Goal: Task Accomplishment & Management: Complete application form

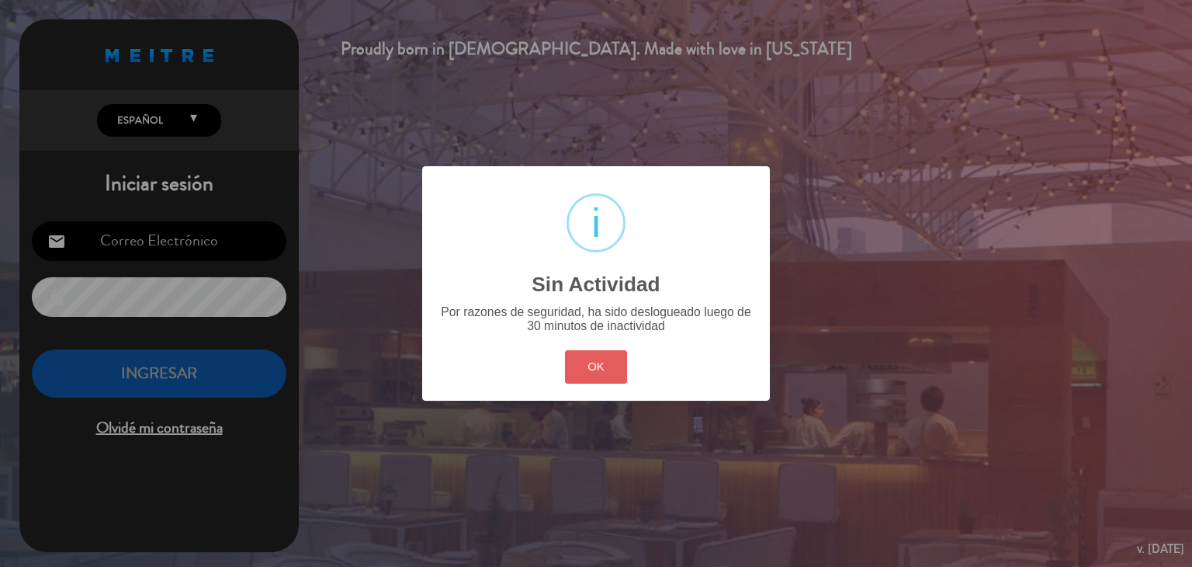
type input "[EMAIL_ADDRESS][DOMAIN_NAME]"
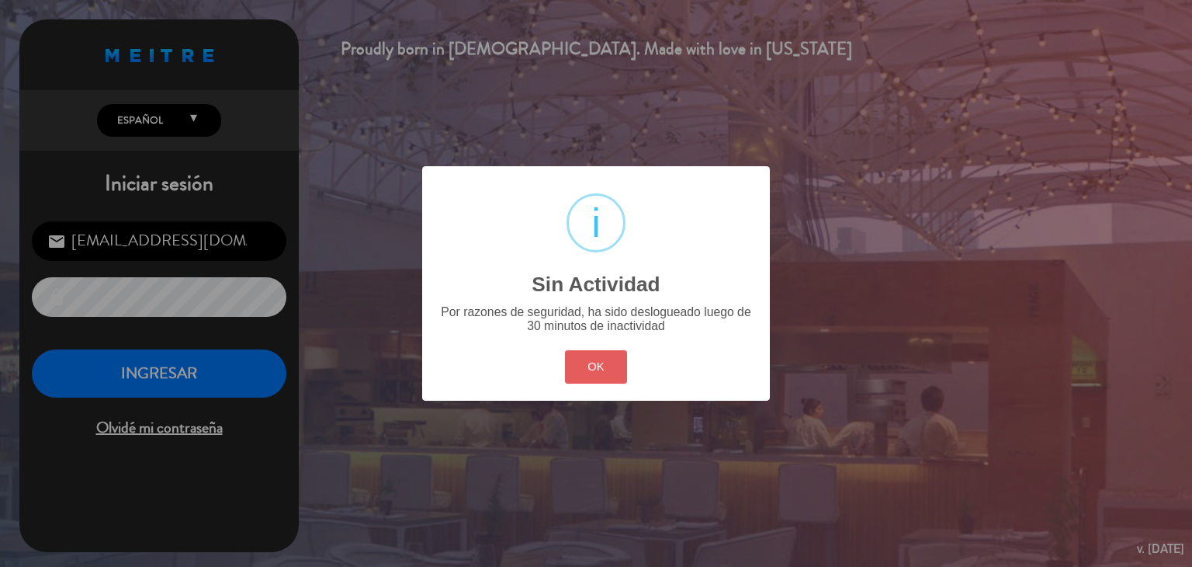
click at [581, 353] on button "OK" at bounding box center [596, 366] width 63 height 33
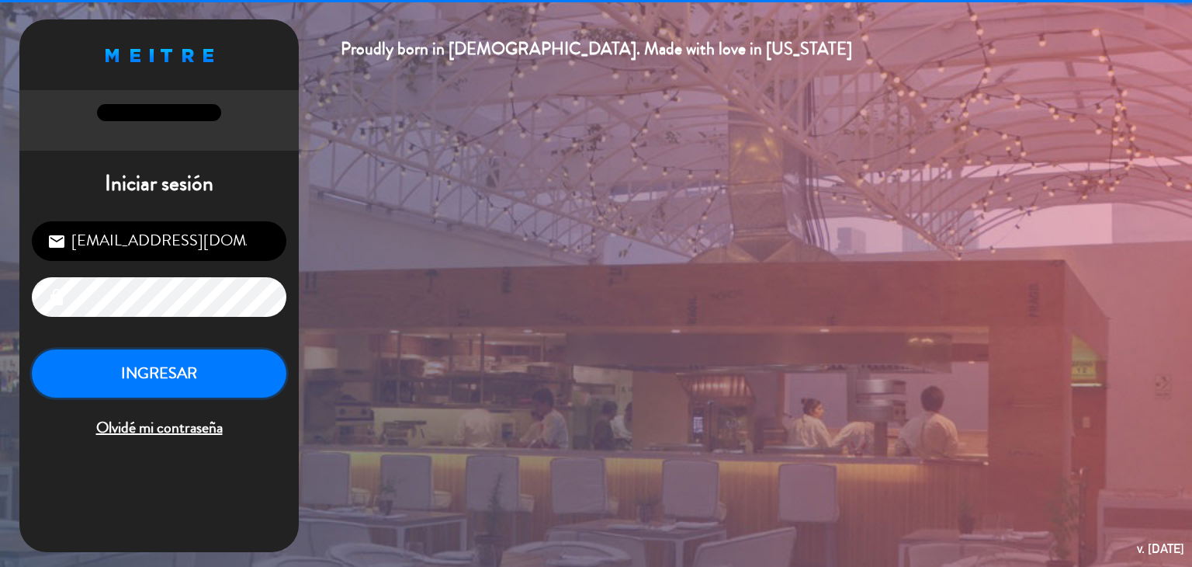
click at [183, 380] on button "INGRESAR" at bounding box center [159, 373] width 255 height 49
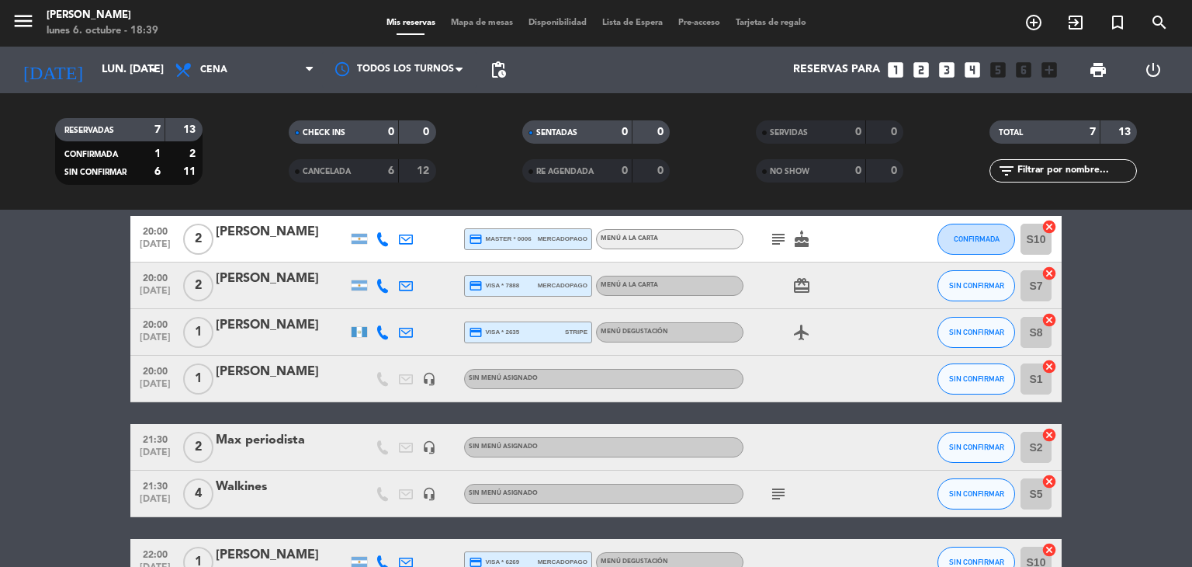
scroll to position [161, 0]
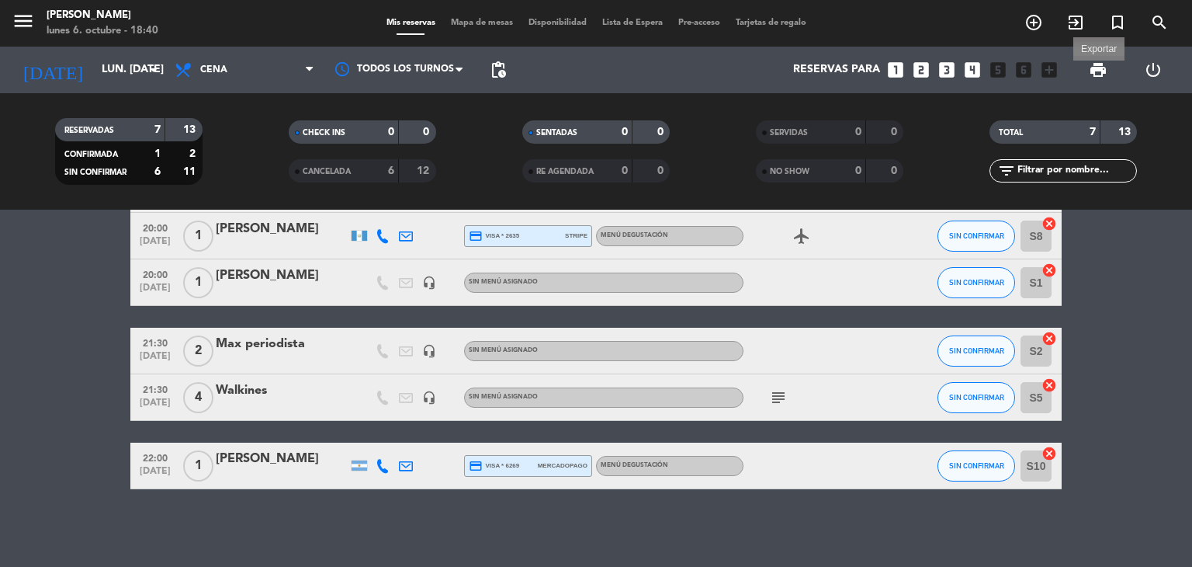
click at [1099, 68] on span "print" at bounding box center [1098, 70] width 19 height 19
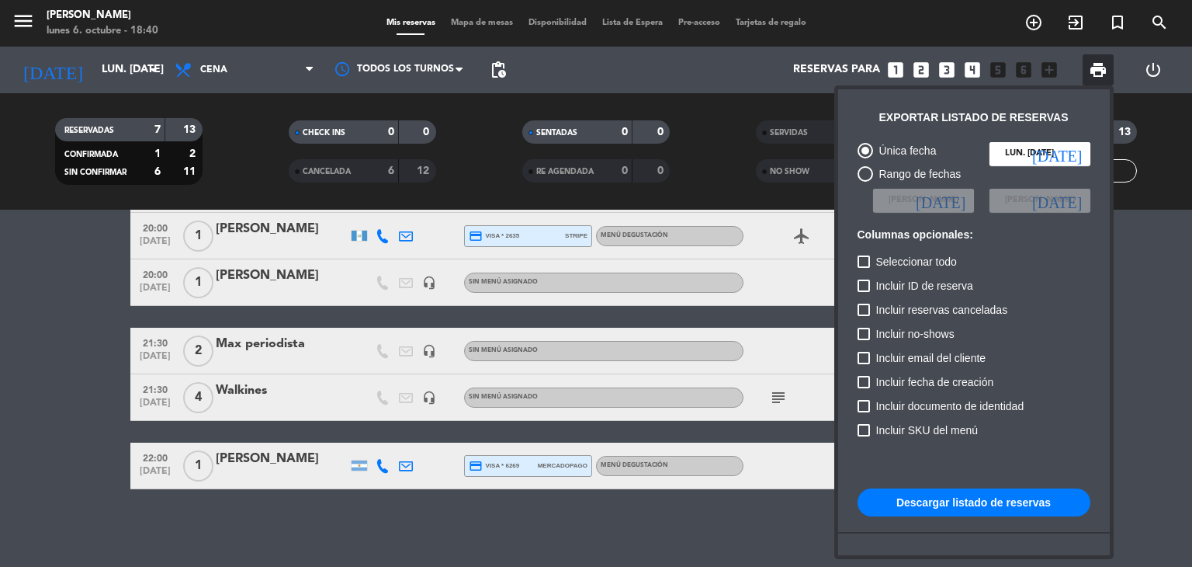
click at [911, 504] on button "Descargar listado de reservas" at bounding box center [974, 502] width 233 height 28
click at [522, 292] on div at bounding box center [596, 283] width 1192 height 567
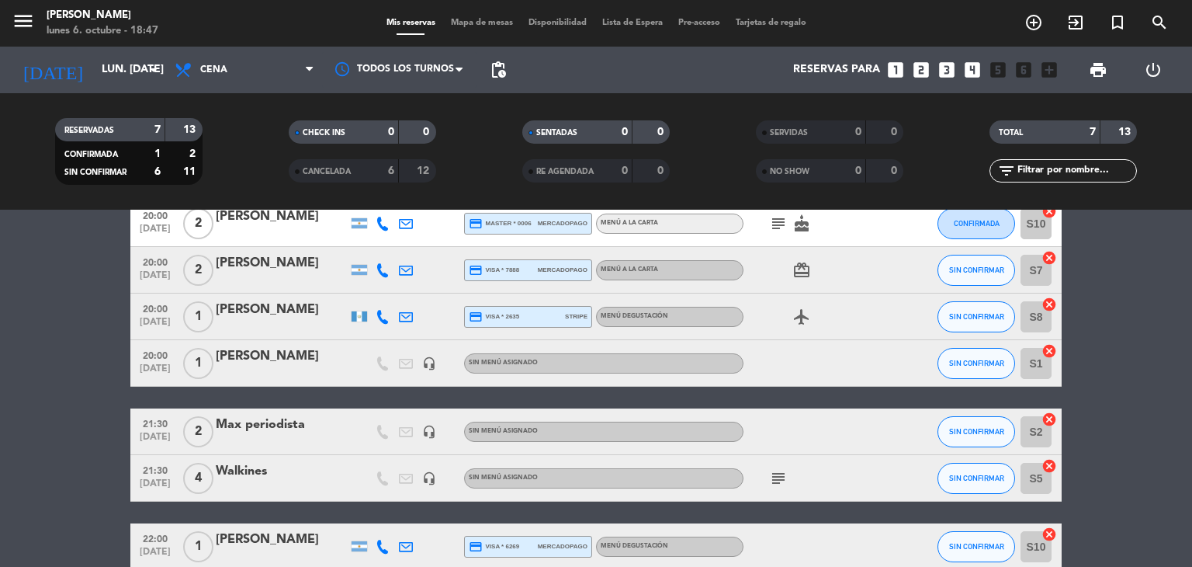
scroll to position [155, 0]
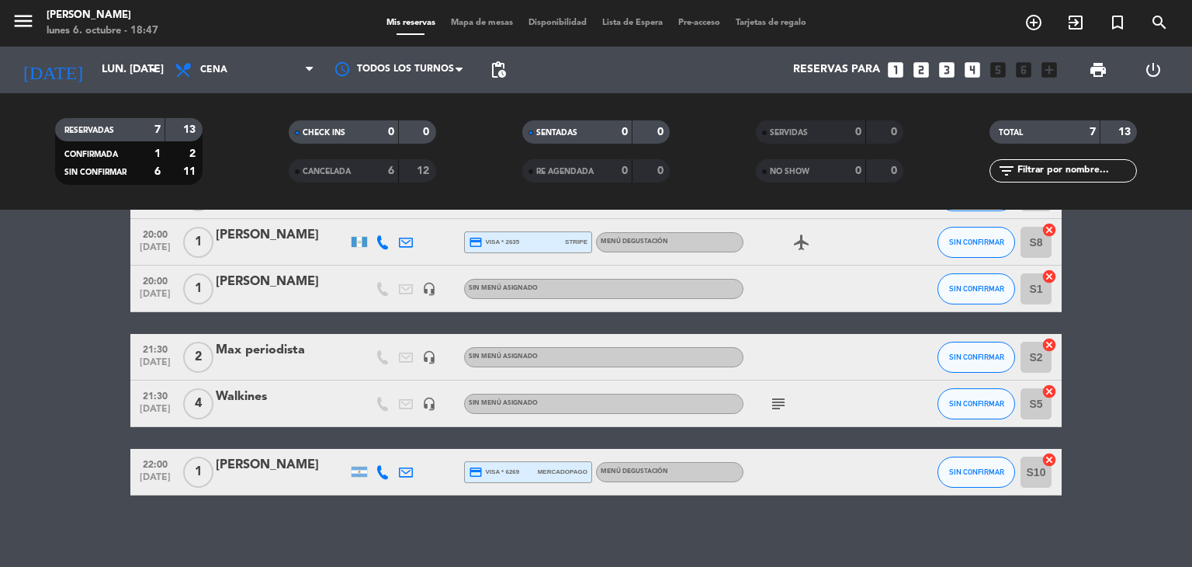
click at [923, 65] on icon "looks_two" at bounding box center [921, 70] width 20 height 20
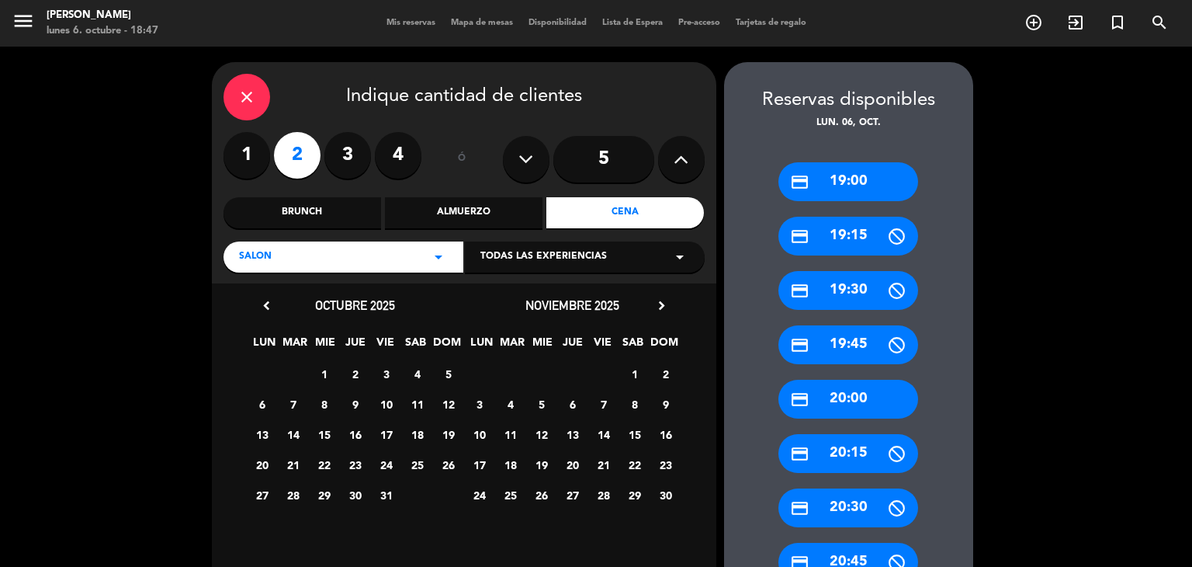
click at [260, 94] on div "close" at bounding box center [247, 97] width 47 height 47
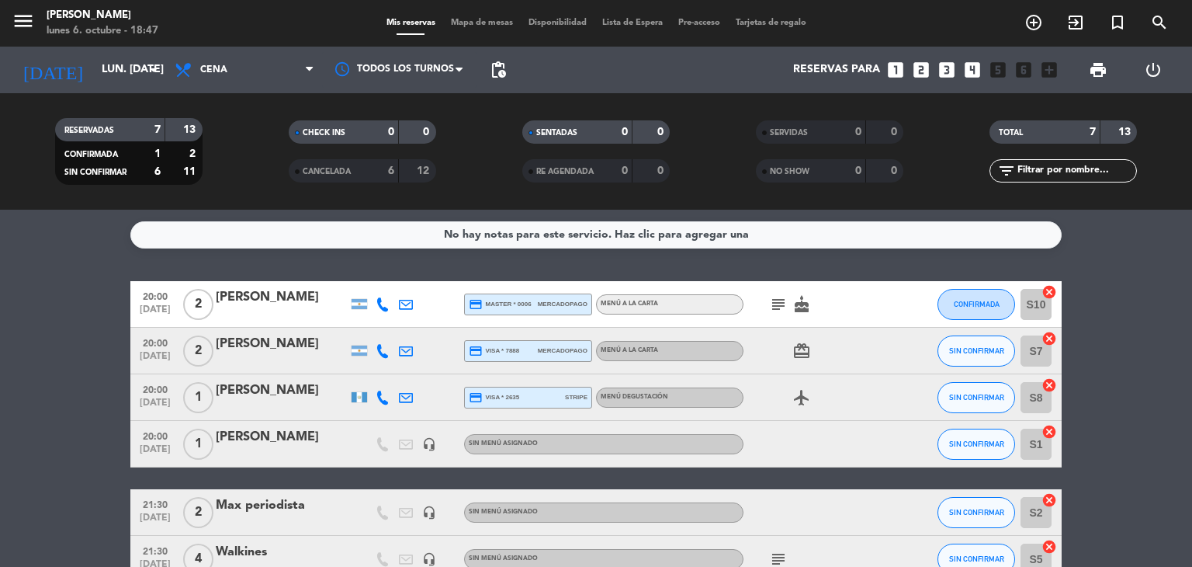
click at [922, 69] on icon "looks_two" at bounding box center [921, 70] width 20 height 20
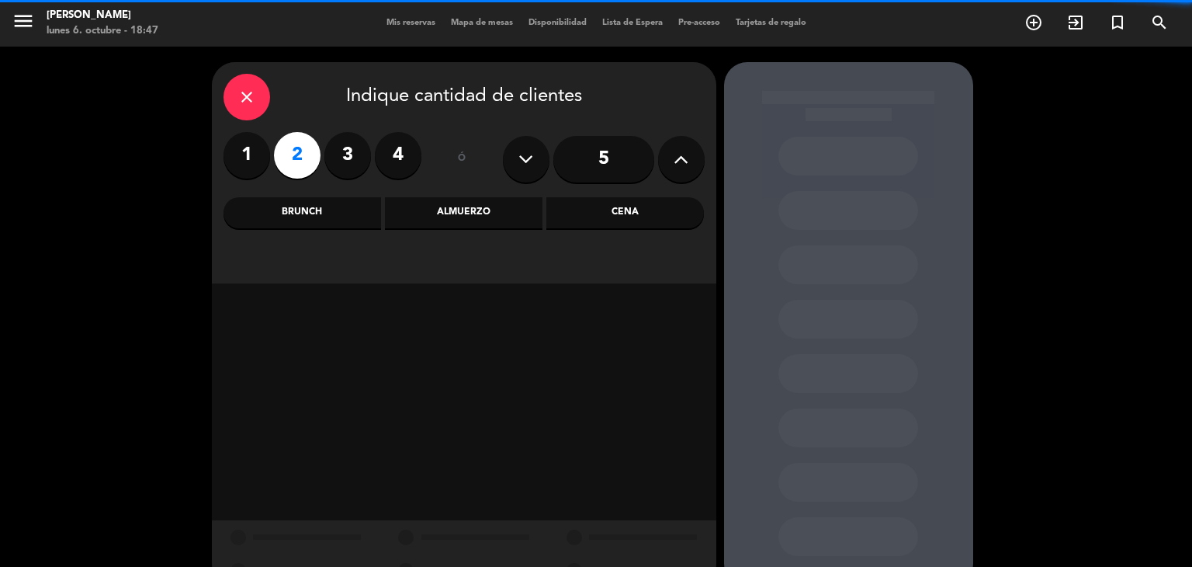
click at [626, 210] on div "Cena" at bounding box center [625, 212] width 158 height 31
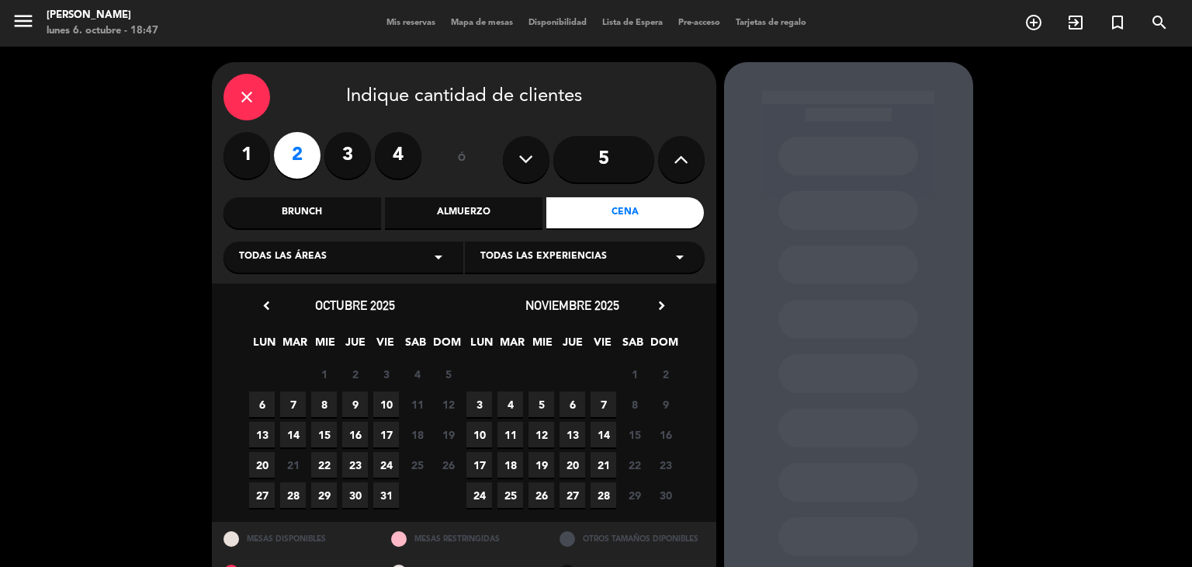
click at [272, 400] on span "6" at bounding box center [262, 404] width 26 height 26
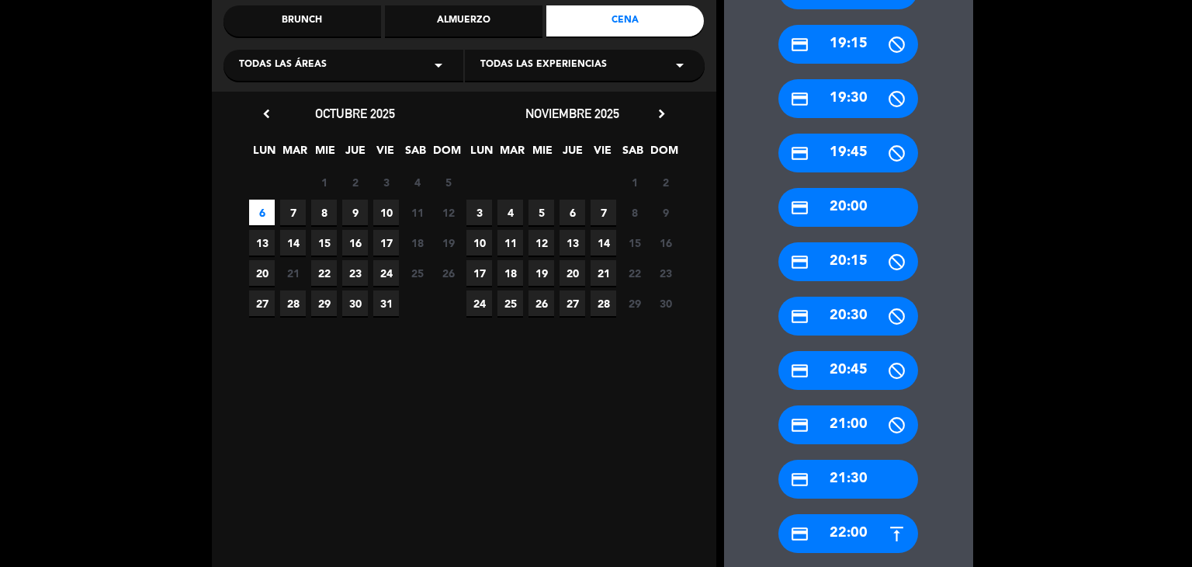
scroll to position [269, 0]
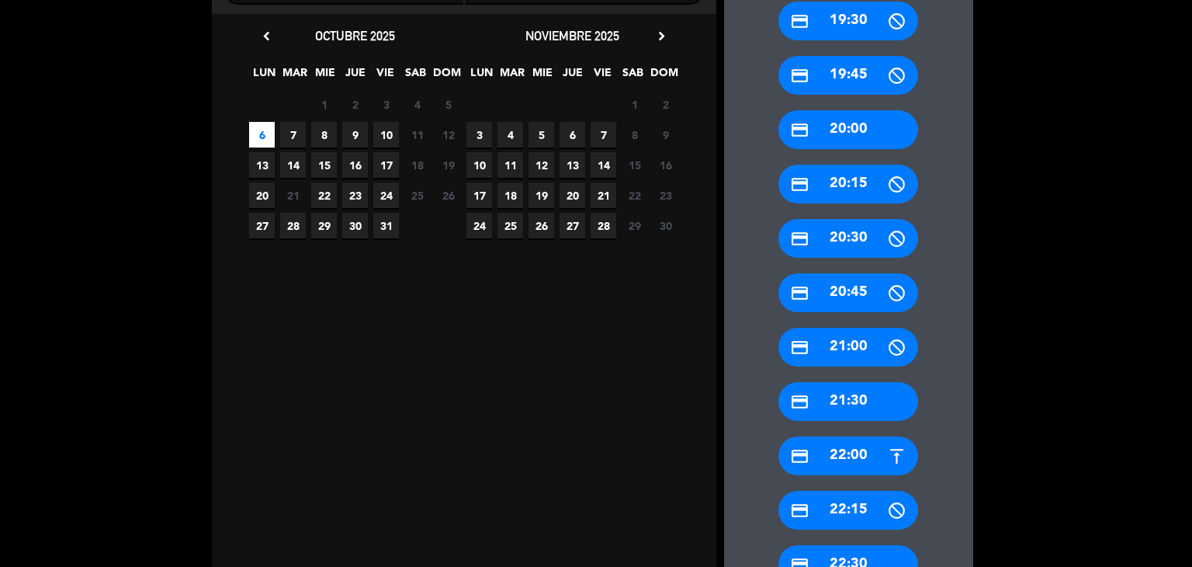
click at [858, 392] on div "credit_card 21:30" at bounding box center [848, 401] width 140 height 39
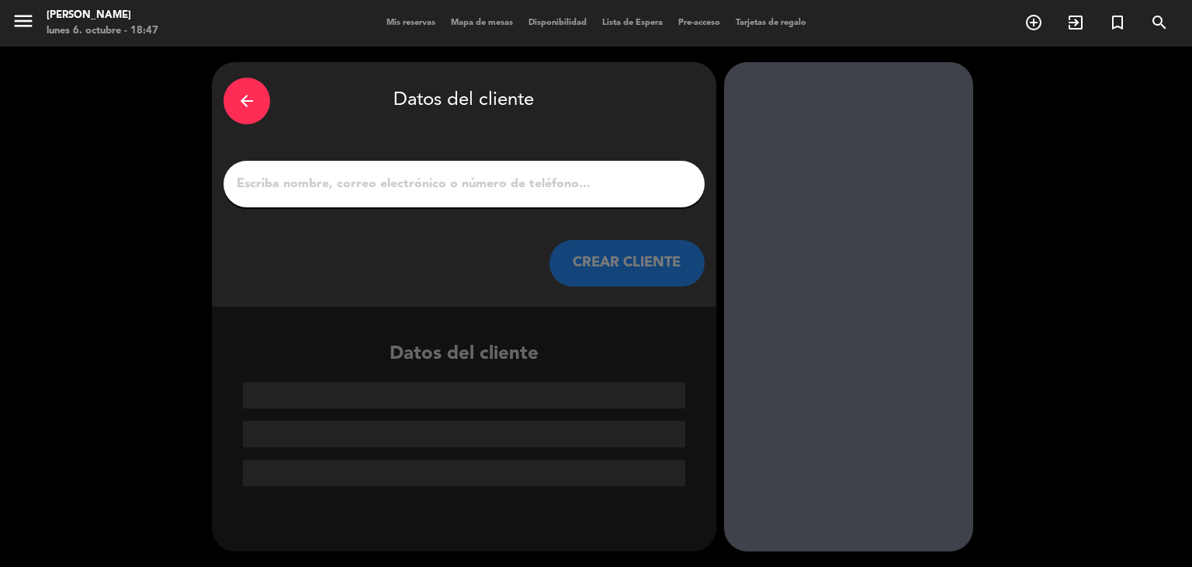
click at [442, 192] on input "1" at bounding box center [464, 184] width 458 height 22
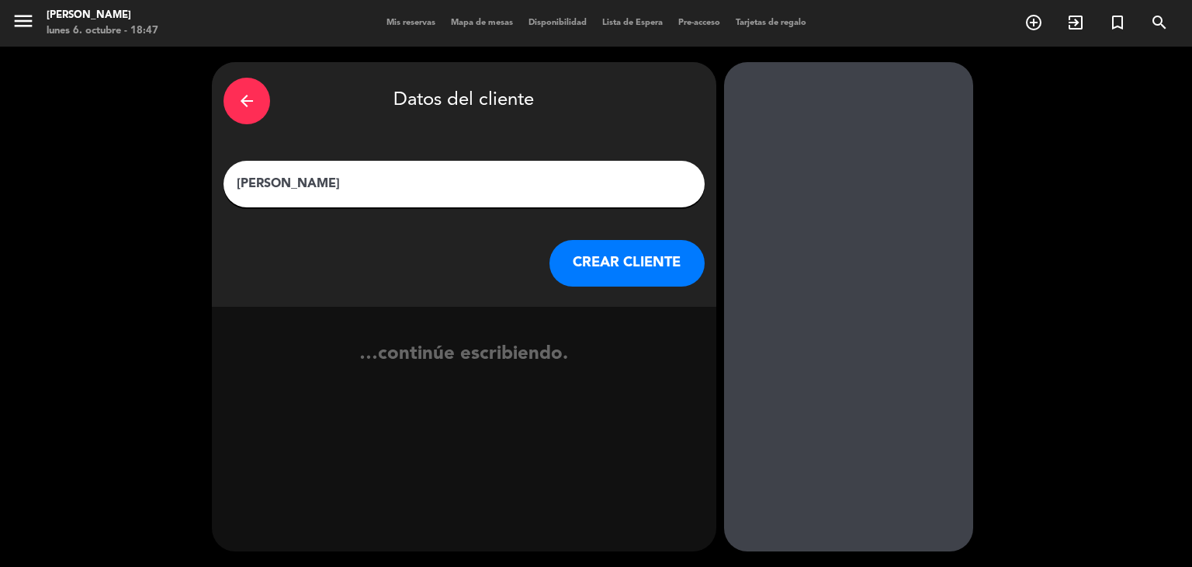
type input "[PERSON_NAME]"
click at [654, 265] on button "CREAR CLIENTE" at bounding box center [627, 263] width 155 height 47
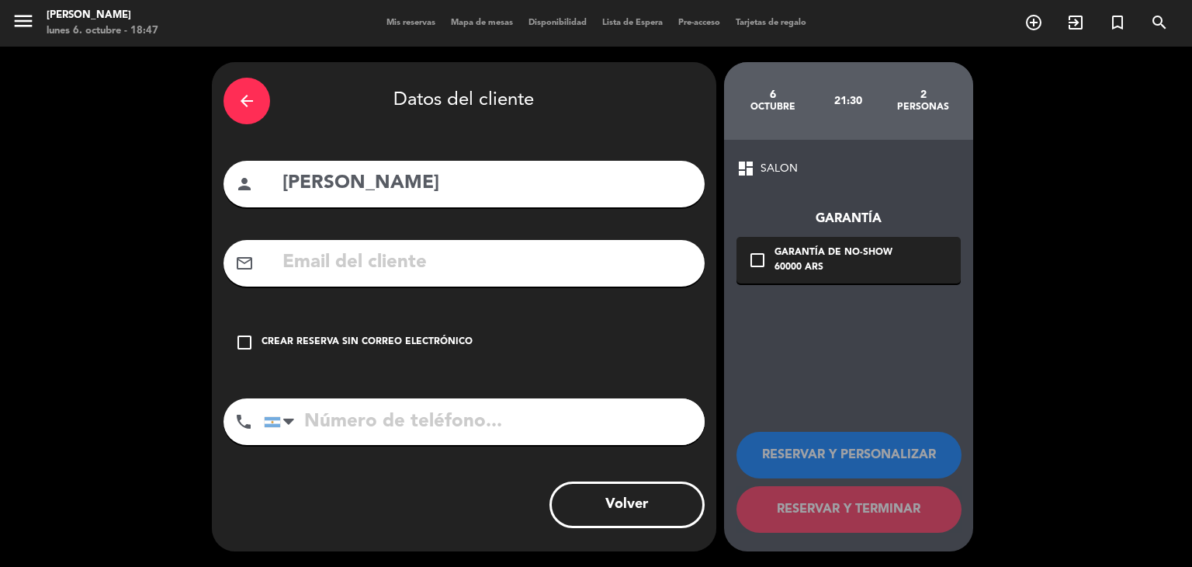
click at [273, 335] on div "Crear reserva sin correo electrónico" at bounding box center [367, 343] width 211 height 16
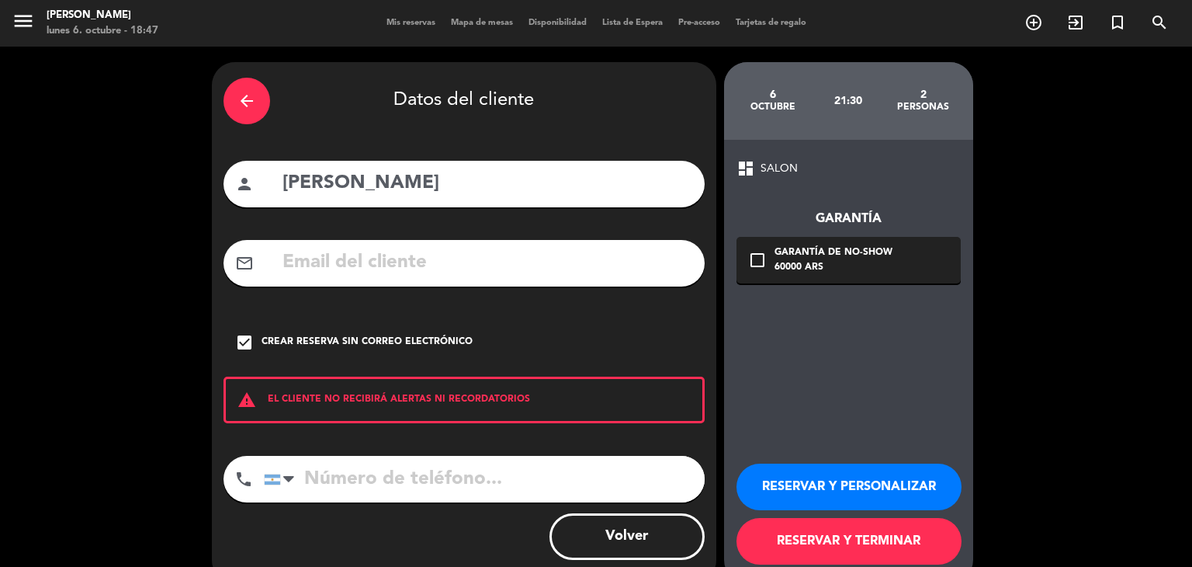
click at [810, 531] on button "RESERVAR Y TERMINAR" at bounding box center [849, 541] width 225 height 47
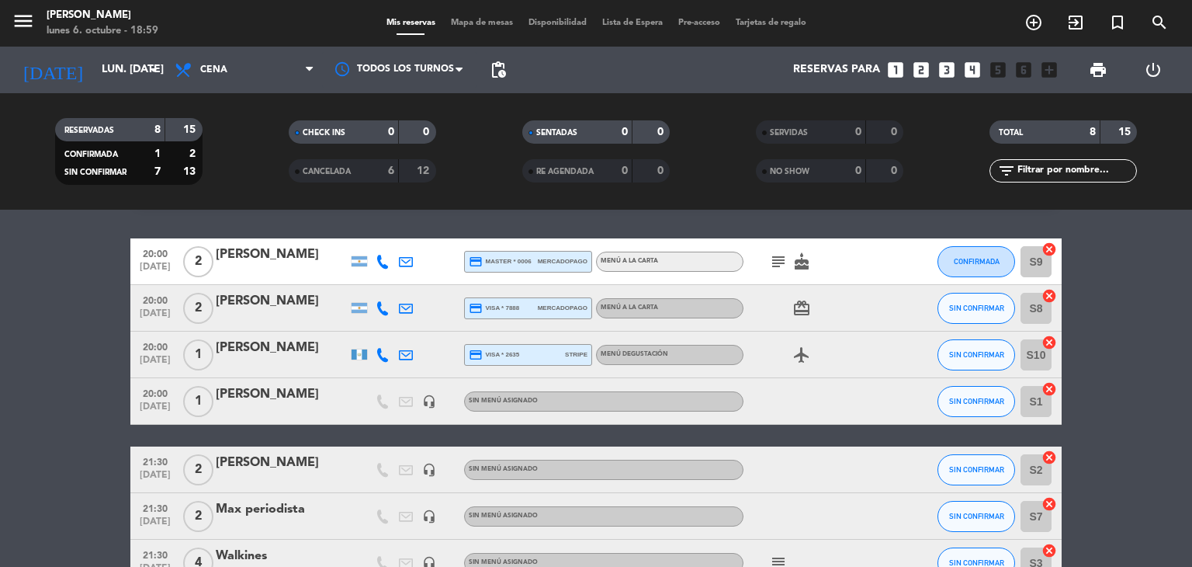
scroll to position [78, 0]
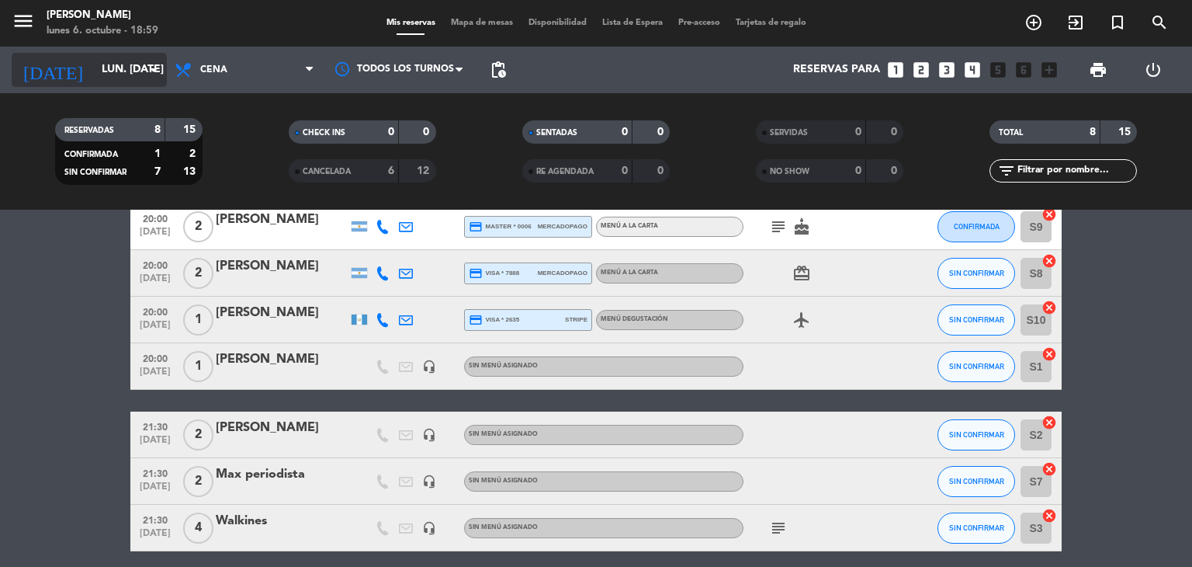
drag, startPoint x: 141, startPoint y: 66, endPoint x: 144, endPoint y: 75, distance: 8.8
click at [144, 75] on div "[DATE] lun. [DATE] arrow_drop_down" at bounding box center [89, 70] width 155 height 34
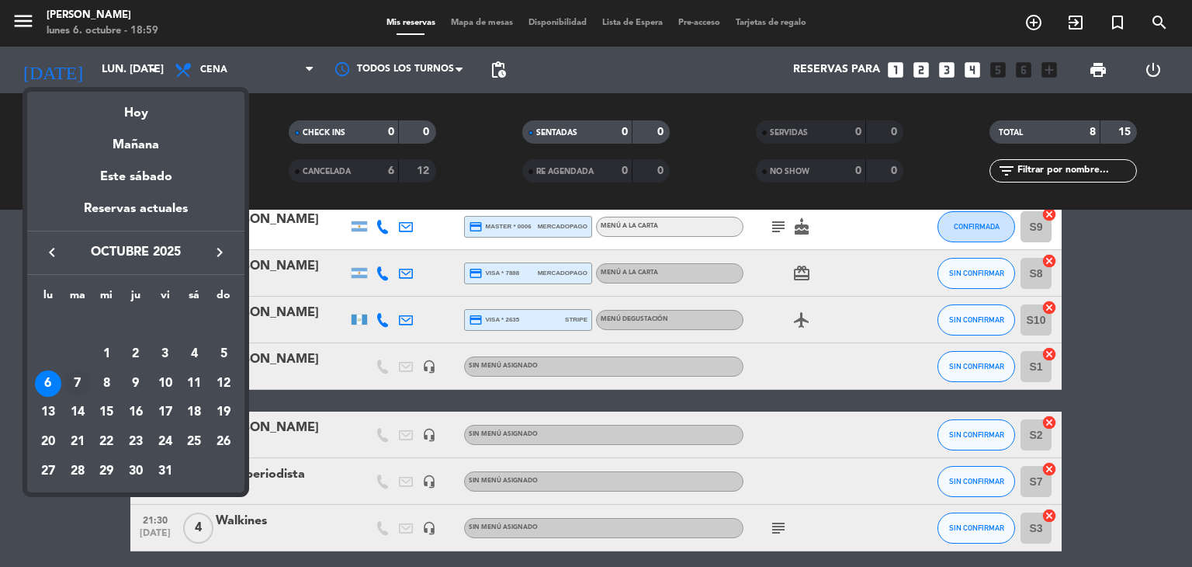
click at [78, 373] on div "7" at bounding box center [77, 383] width 26 height 26
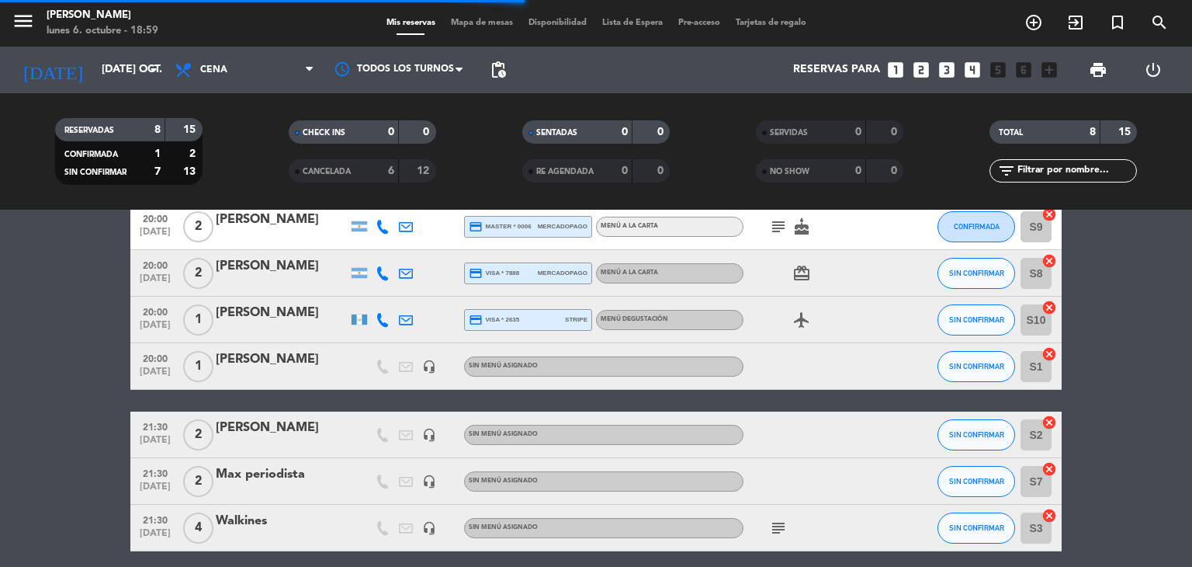
scroll to position [0, 0]
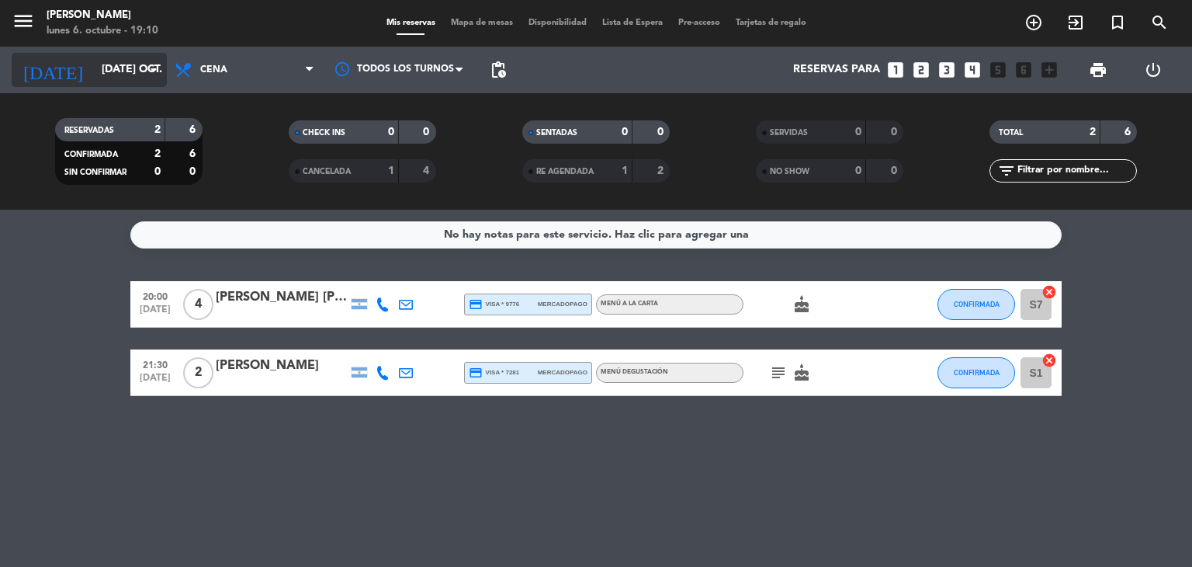
click at [94, 64] on input "[DATE] oct." at bounding box center [167, 70] width 147 height 28
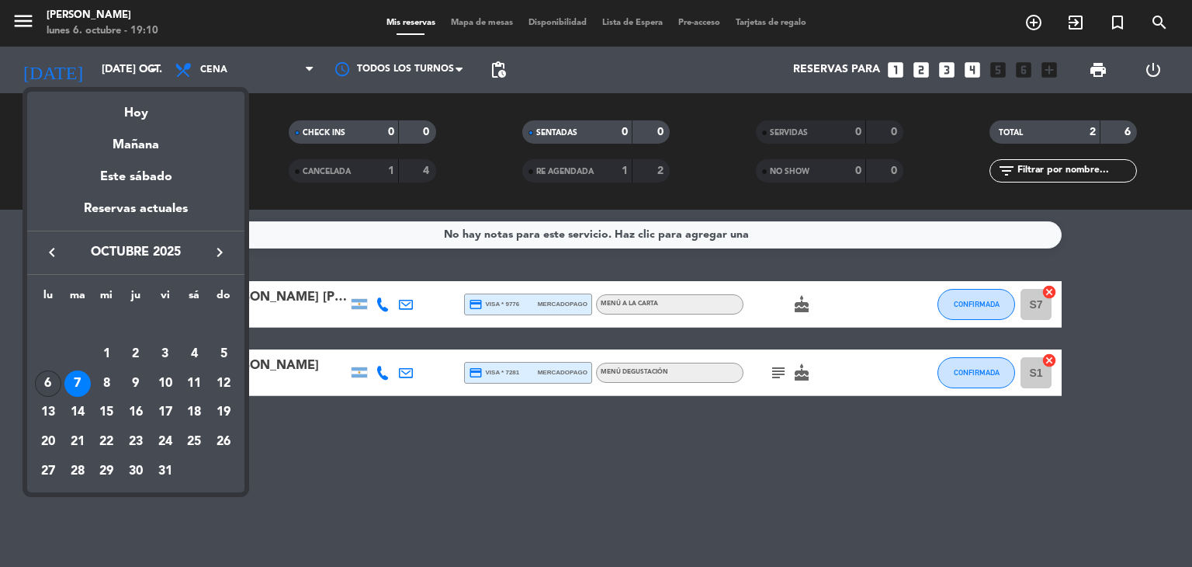
click at [43, 381] on div "6" at bounding box center [48, 383] width 26 height 26
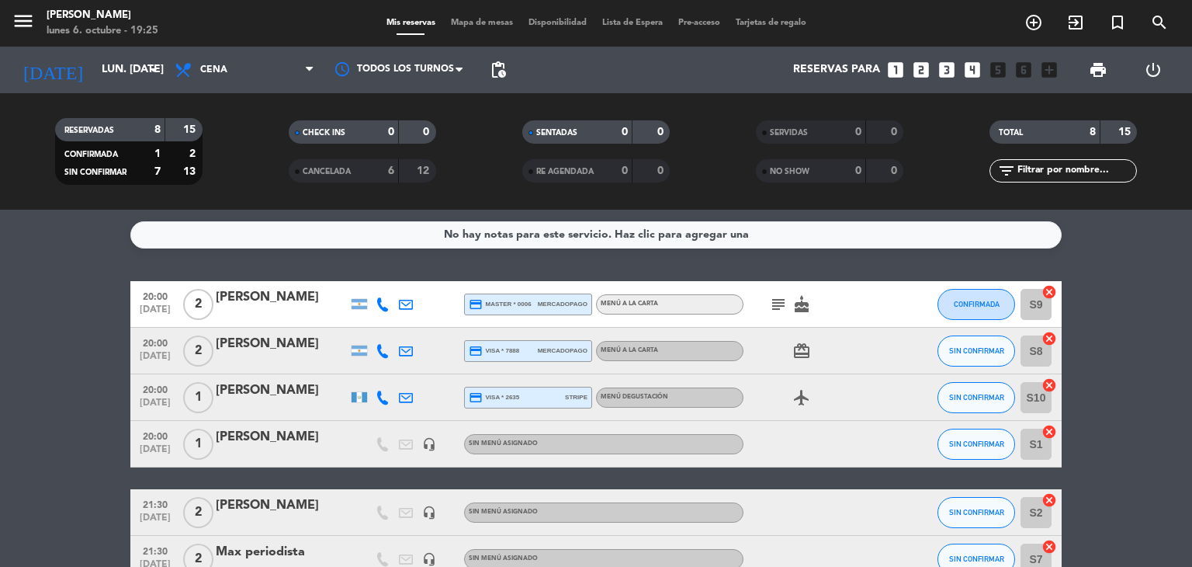
click at [199, 74] on span "Cena" at bounding box center [244, 70] width 155 height 34
click at [147, 69] on icon "arrow_drop_down" at bounding box center [153, 70] width 19 height 19
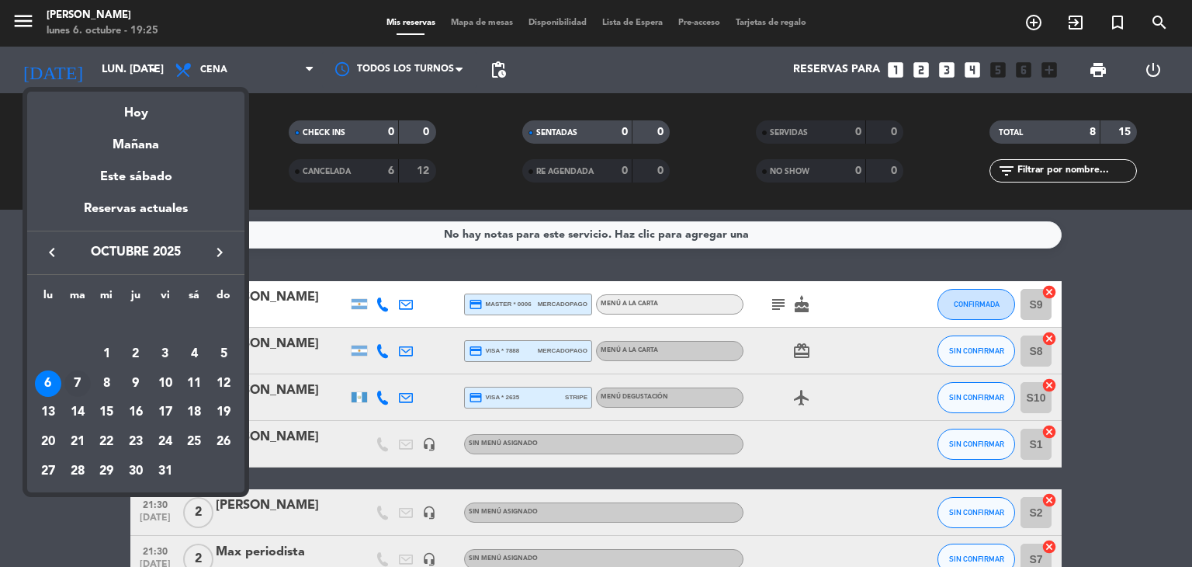
click at [81, 390] on div "7" at bounding box center [77, 383] width 26 height 26
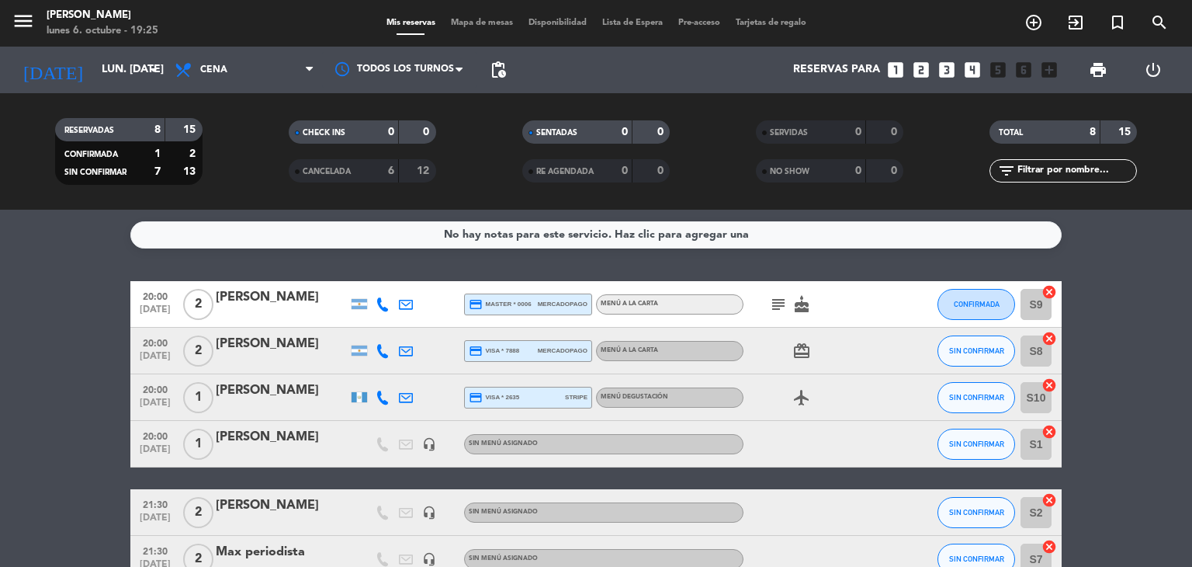
type input "[DATE] oct."
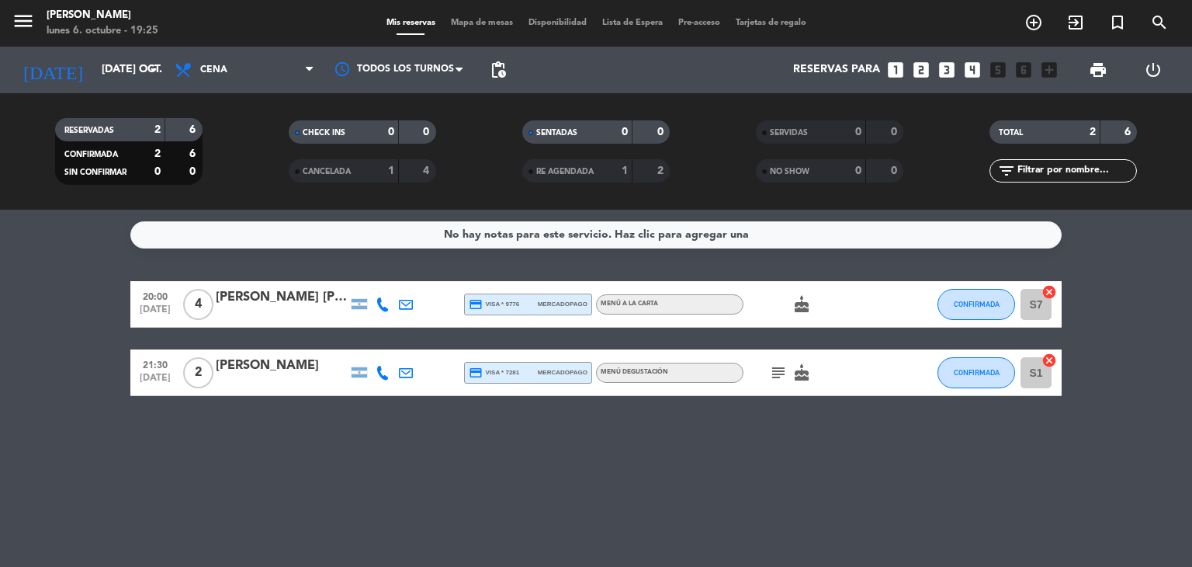
click at [973, 74] on icon "looks_4" at bounding box center [972, 70] width 20 height 20
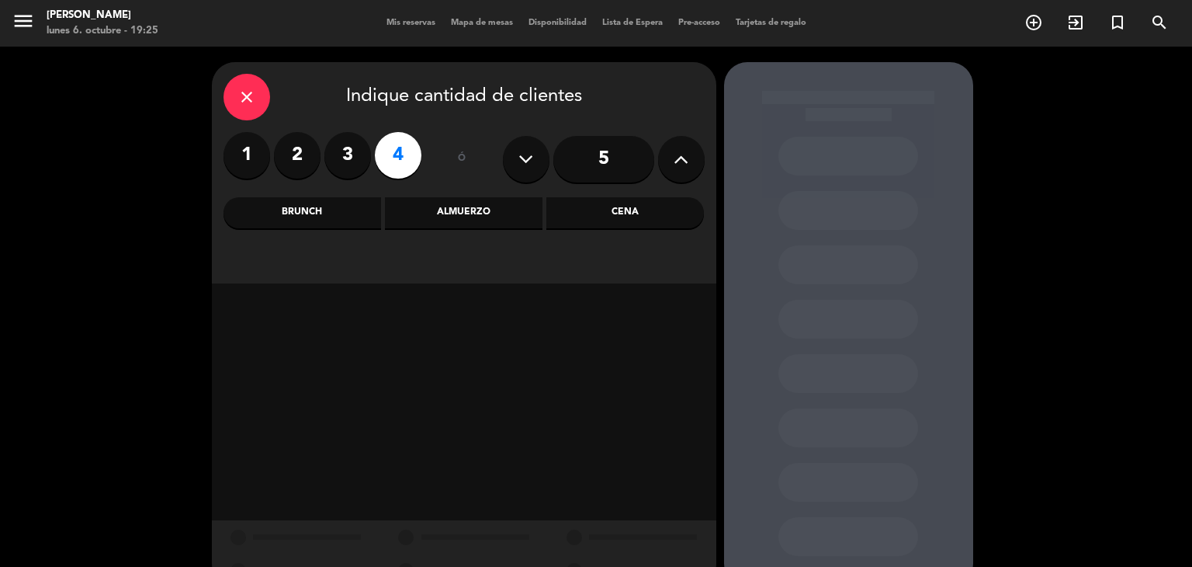
click at [636, 206] on div "Cena" at bounding box center [625, 212] width 158 height 31
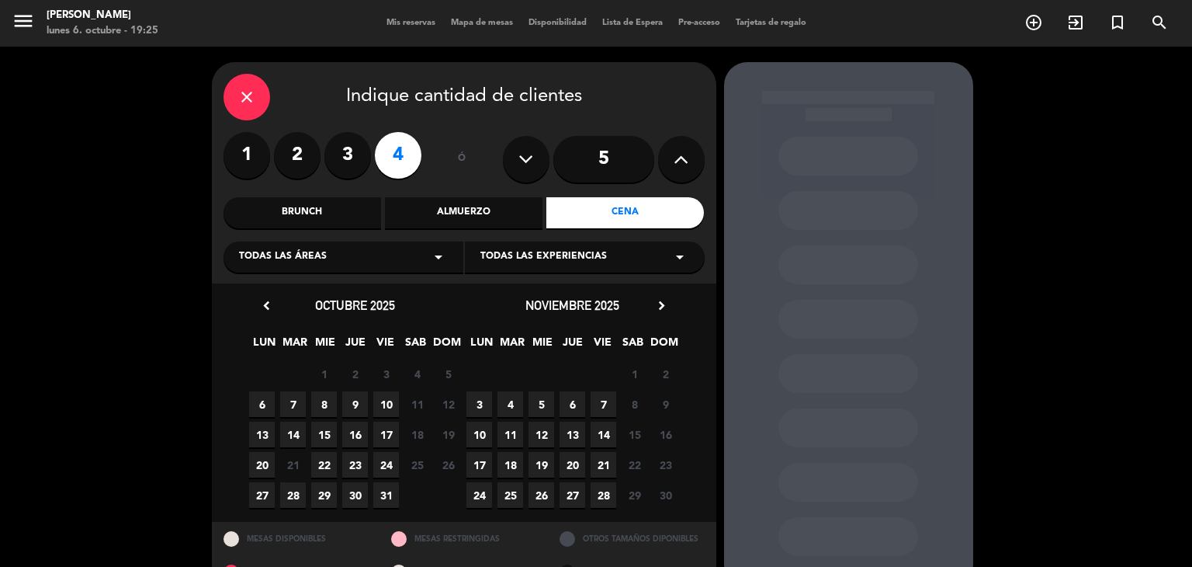
click at [288, 404] on span "7" at bounding box center [293, 404] width 26 height 26
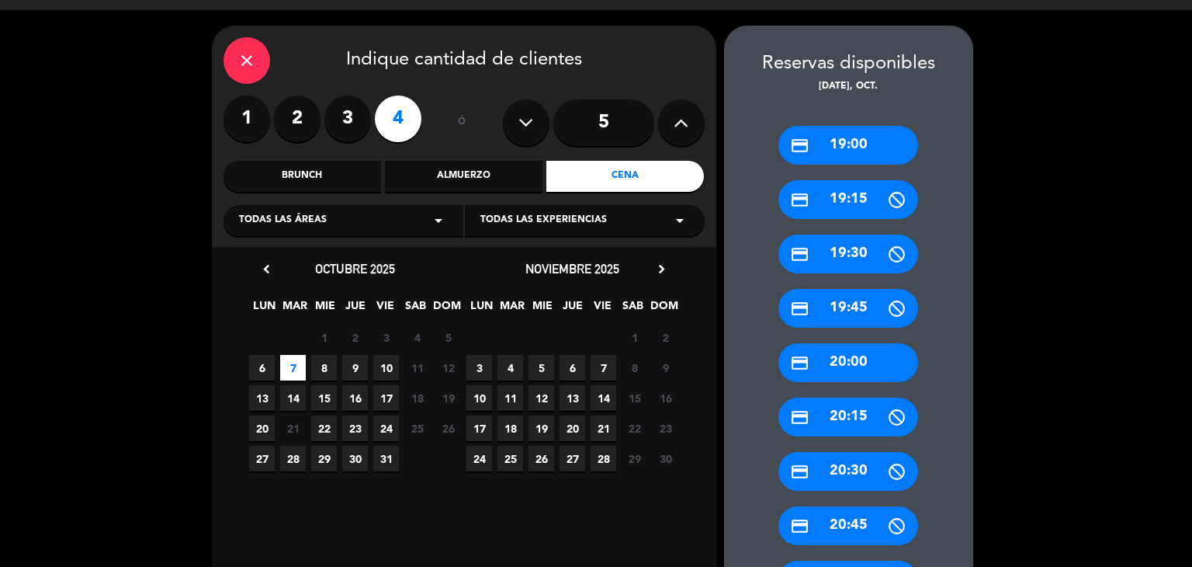
scroll to position [114, 0]
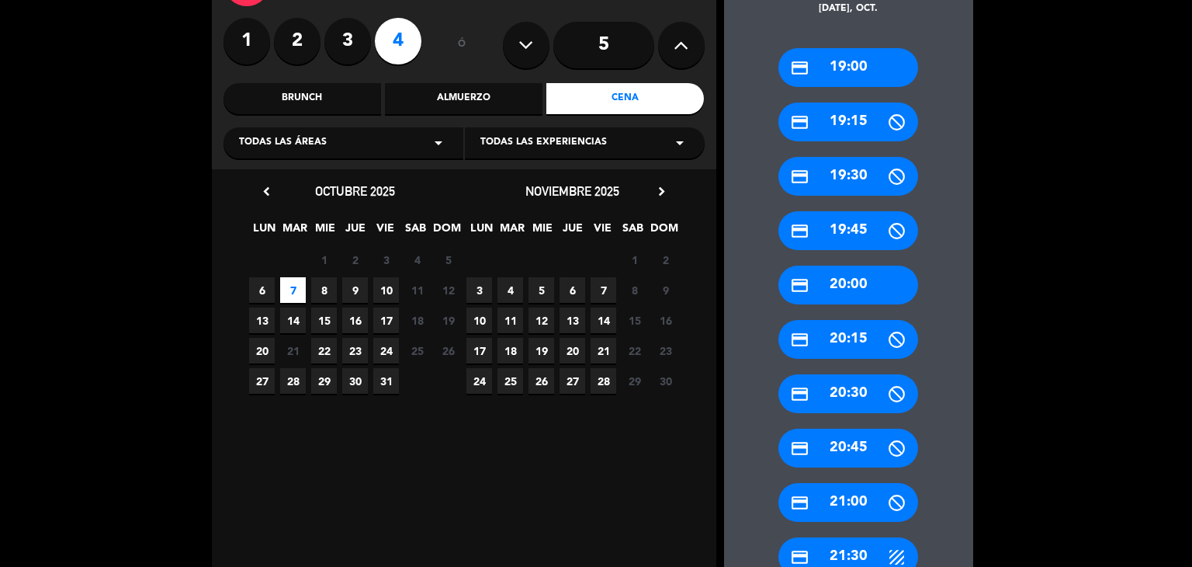
click at [847, 386] on div "credit_card 20:30" at bounding box center [848, 393] width 140 height 39
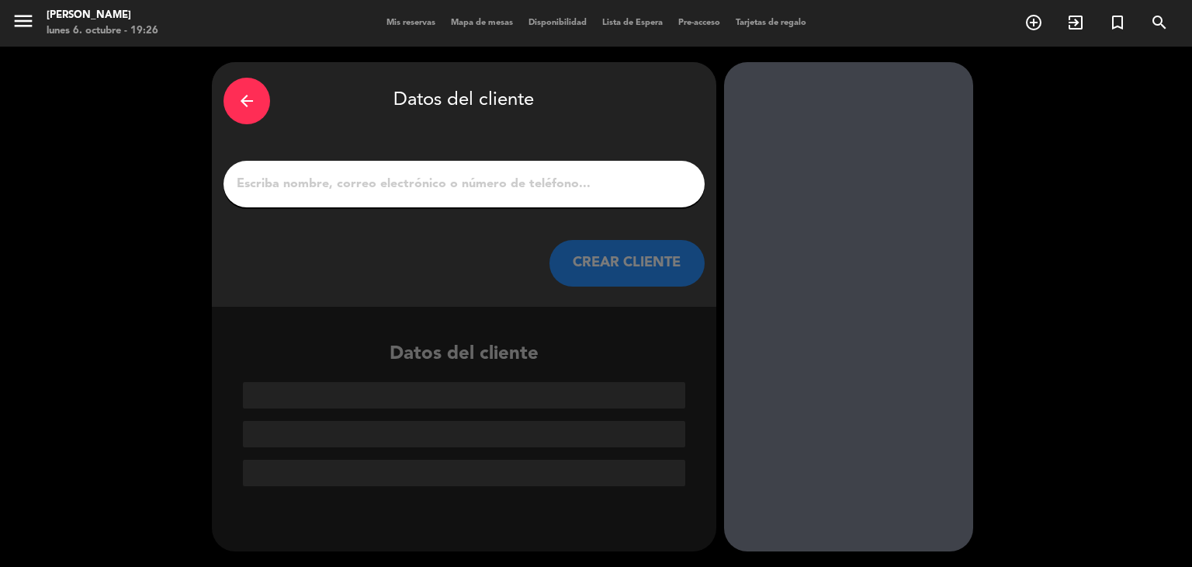
scroll to position [0, 0]
click at [516, 198] on div at bounding box center [464, 184] width 481 height 47
click at [488, 183] on input "1" at bounding box center [464, 184] width 458 height 22
click at [506, 168] on div at bounding box center [464, 184] width 481 height 47
click at [472, 192] on input "1" at bounding box center [464, 184] width 458 height 22
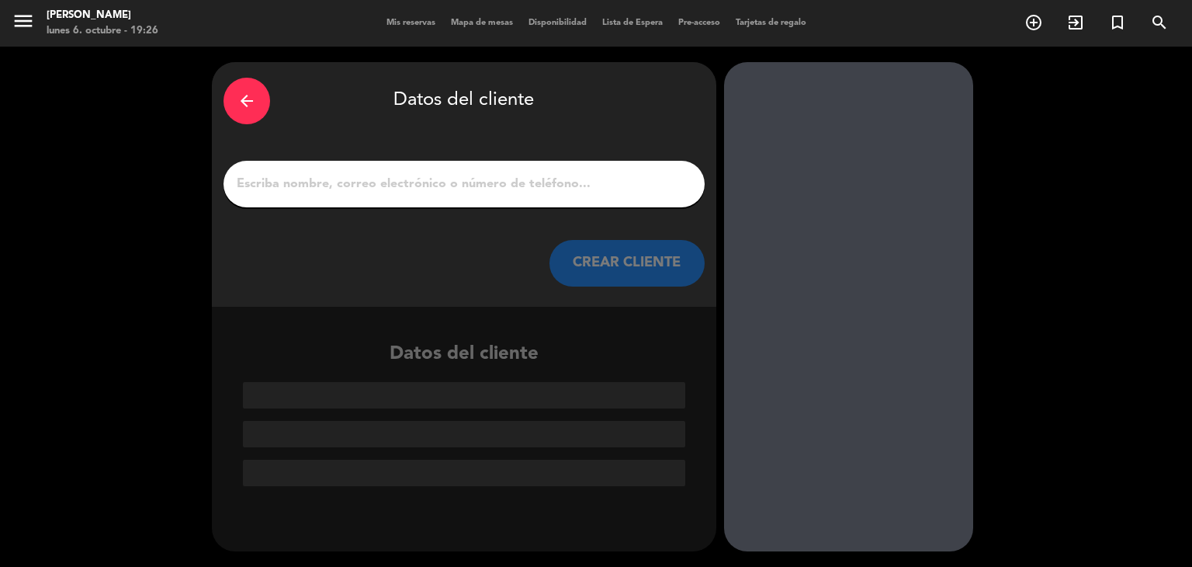
click at [472, 192] on input "1" at bounding box center [464, 184] width 458 height 22
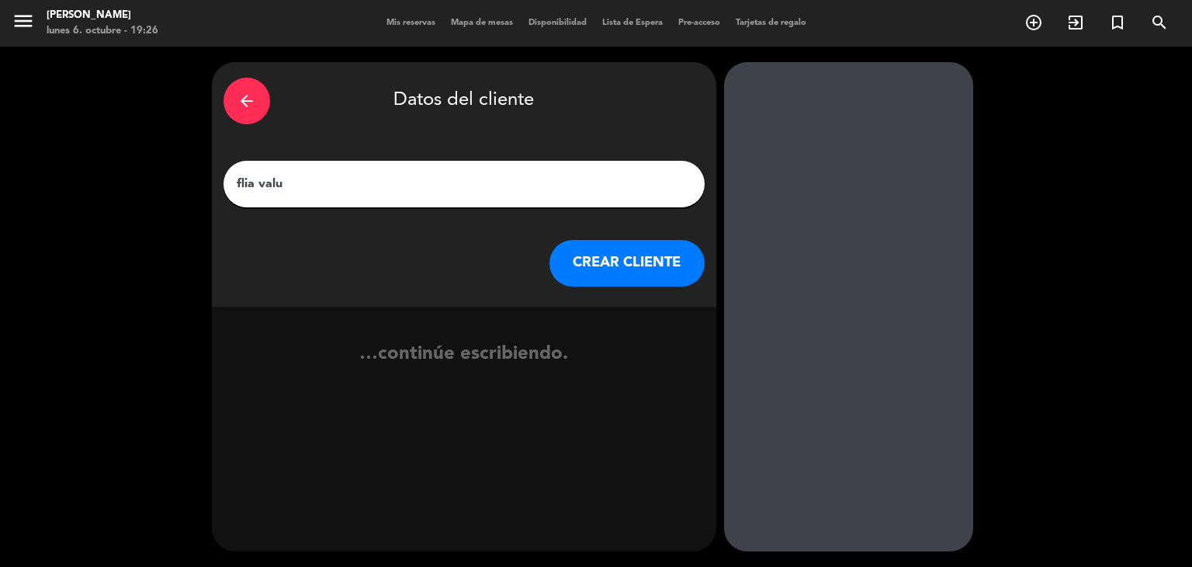
type input "flia valu"
click at [598, 272] on button "CREAR CLIENTE" at bounding box center [627, 263] width 155 height 47
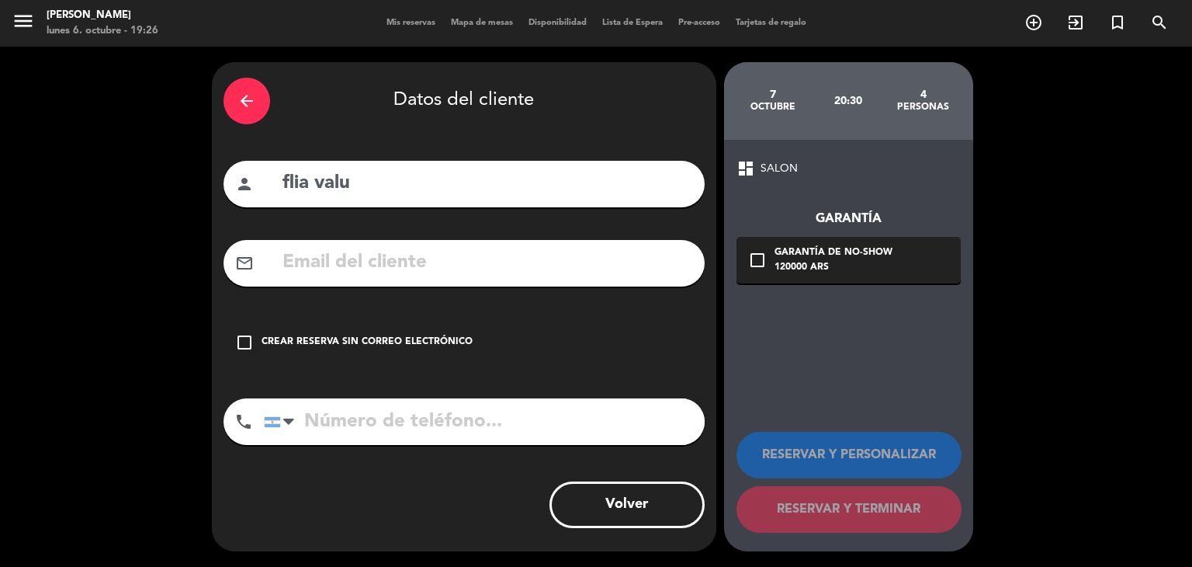
click at [479, 428] on input "tel" at bounding box center [484, 421] width 441 height 47
drag, startPoint x: 248, startPoint y: 338, endPoint x: 340, endPoint y: 373, distance: 98.0
click at [269, 342] on div "check_box_outline_blank Crear reserva sin correo electrónico" at bounding box center [464, 342] width 481 height 47
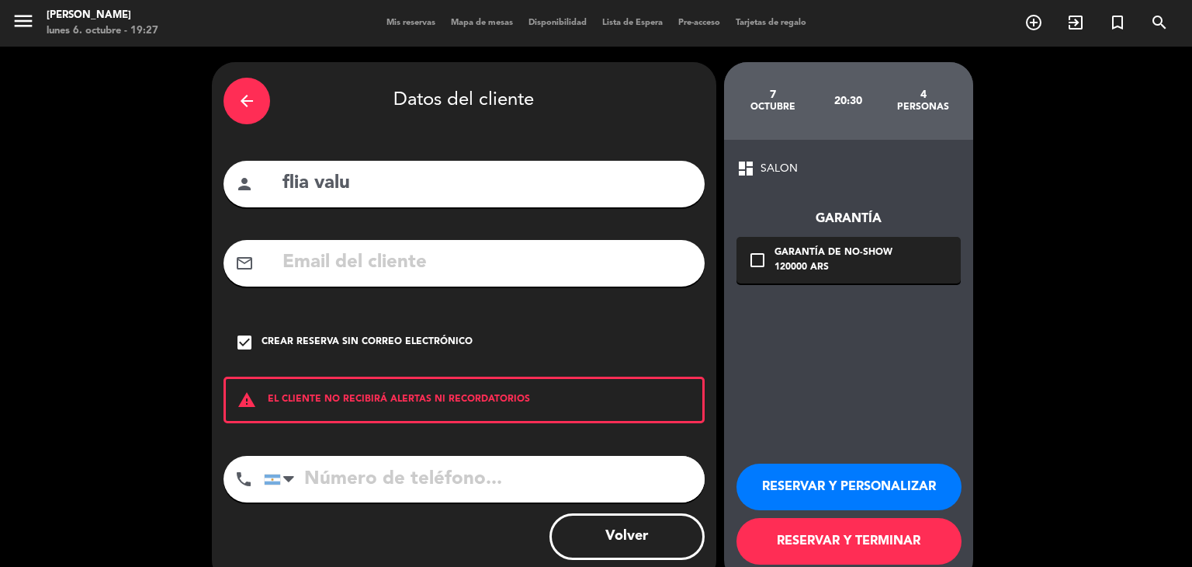
drag, startPoint x: 391, startPoint y: 480, endPoint x: 394, endPoint y: 471, distance: 9.8
click at [391, 477] on input "tel" at bounding box center [484, 479] width 441 height 47
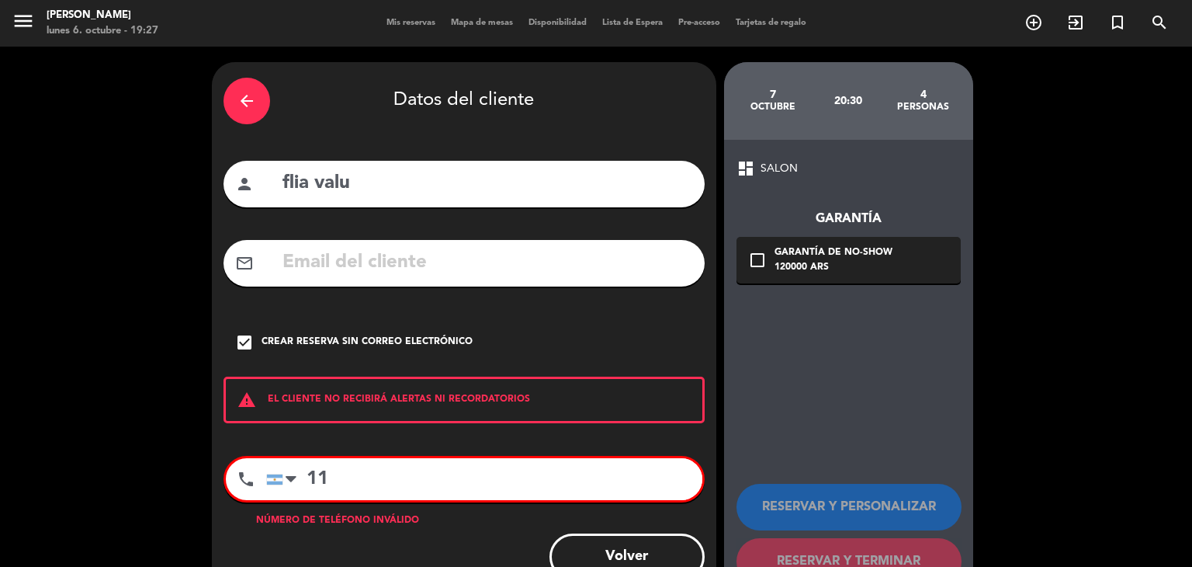
type input "1"
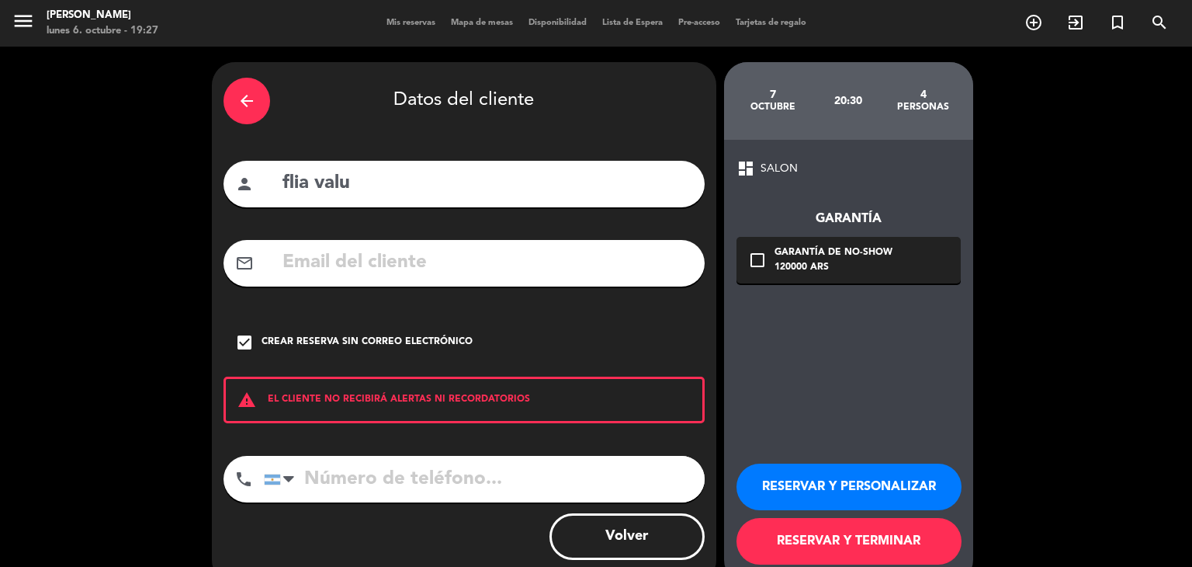
click at [872, 549] on button "RESERVAR Y TERMINAR" at bounding box center [849, 541] width 225 height 47
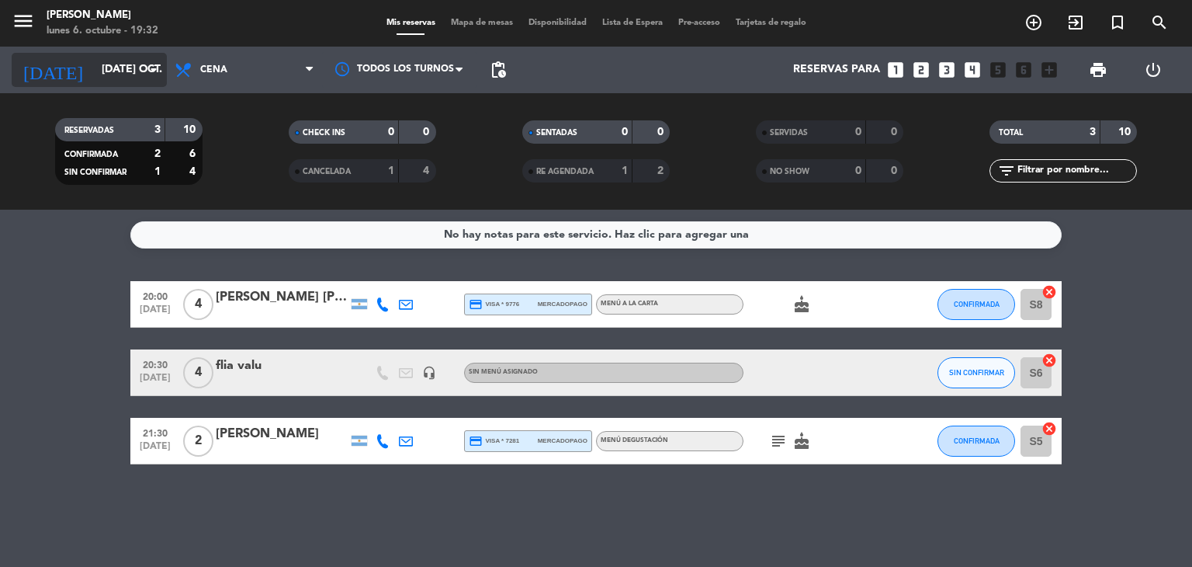
click at [137, 73] on input "[DATE] oct." at bounding box center [167, 70] width 147 height 28
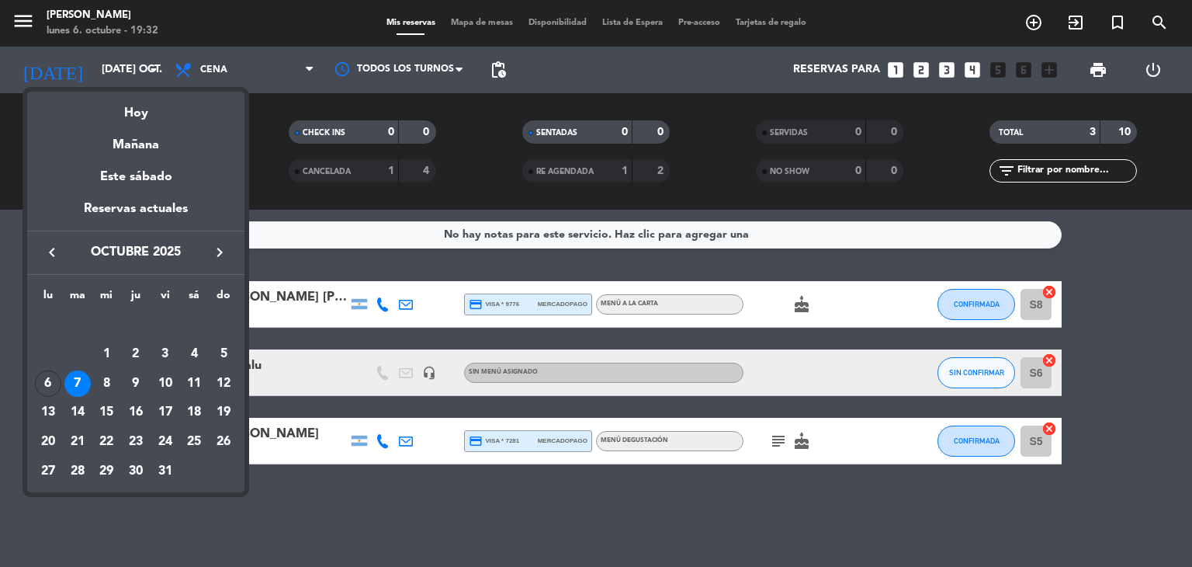
click at [966, 69] on div at bounding box center [596, 283] width 1192 height 567
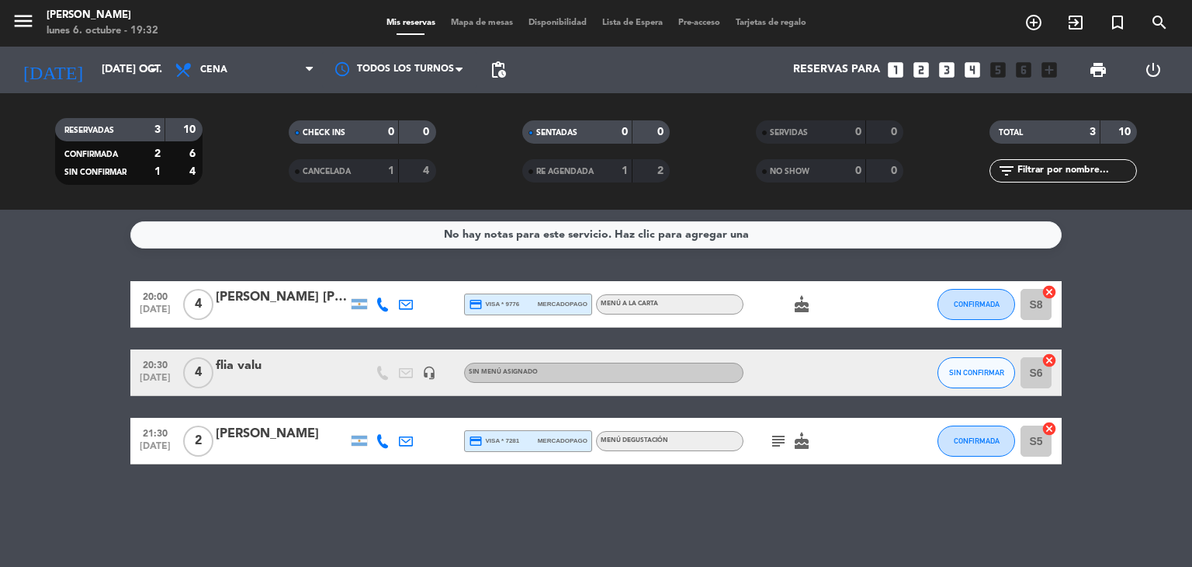
click at [966, 69] on icon "looks_4" at bounding box center [972, 70] width 20 height 20
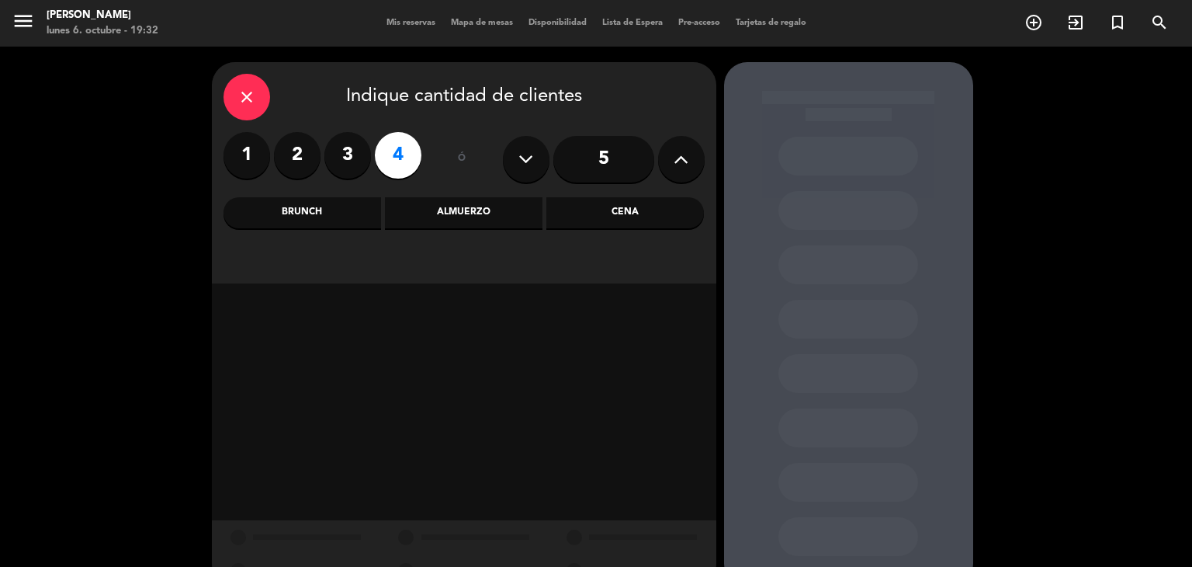
click at [587, 218] on div "Cena" at bounding box center [625, 212] width 158 height 31
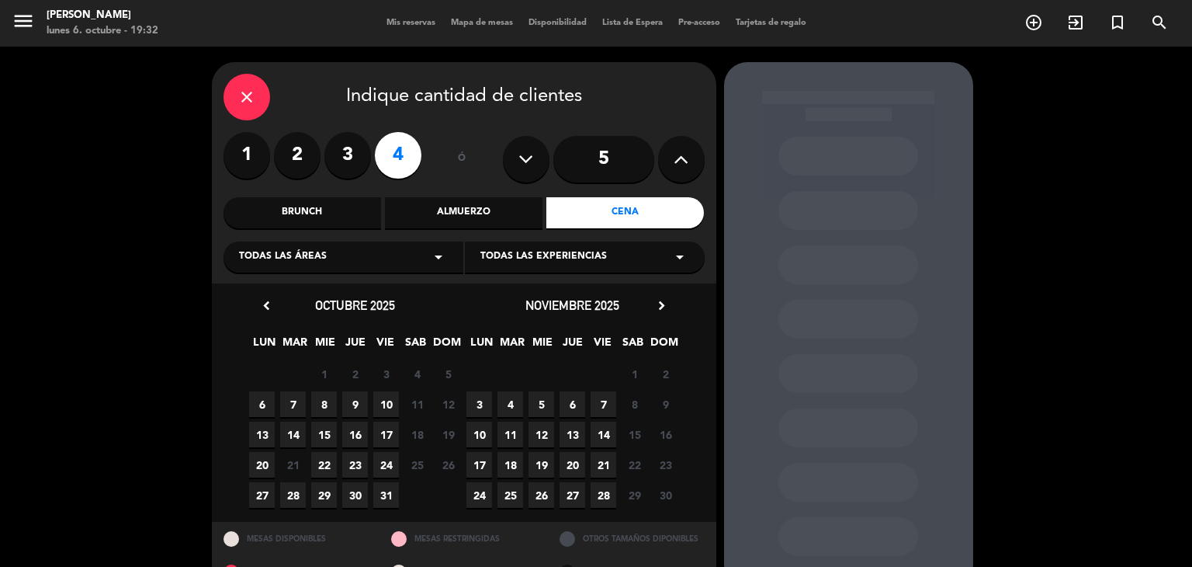
click at [294, 408] on span "7" at bounding box center [293, 404] width 26 height 26
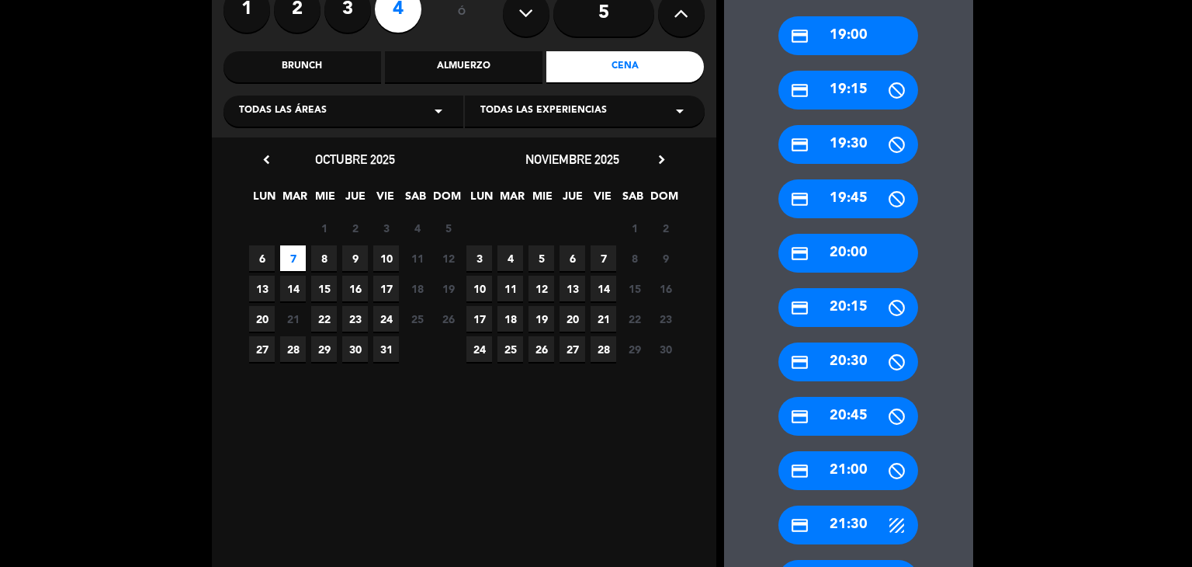
scroll to position [269, 0]
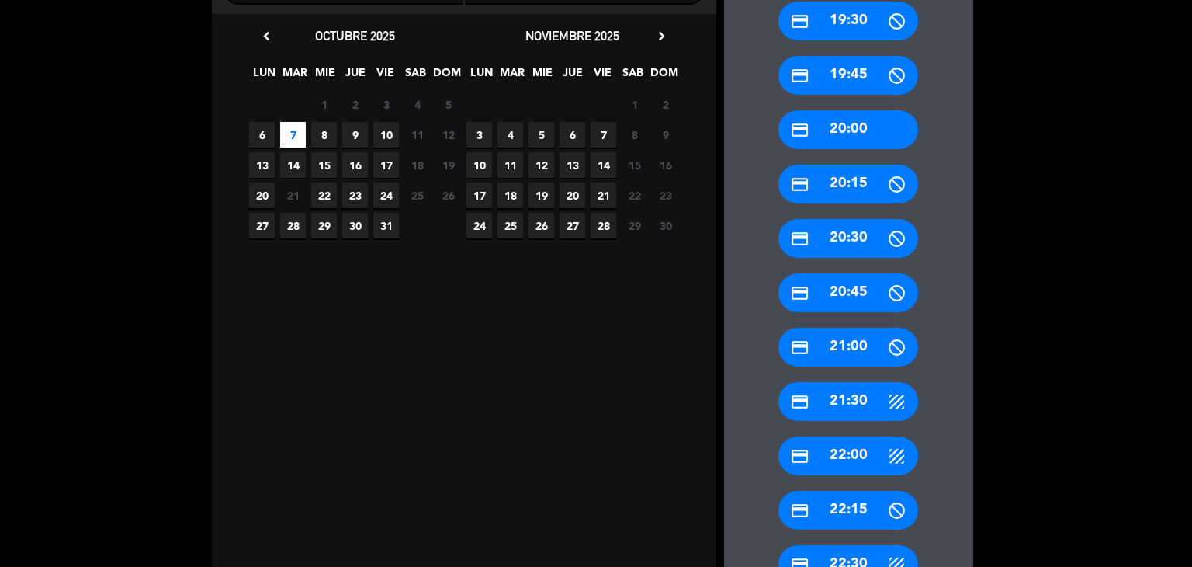
click at [862, 345] on div "credit_card 21:00" at bounding box center [848, 347] width 140 height 39
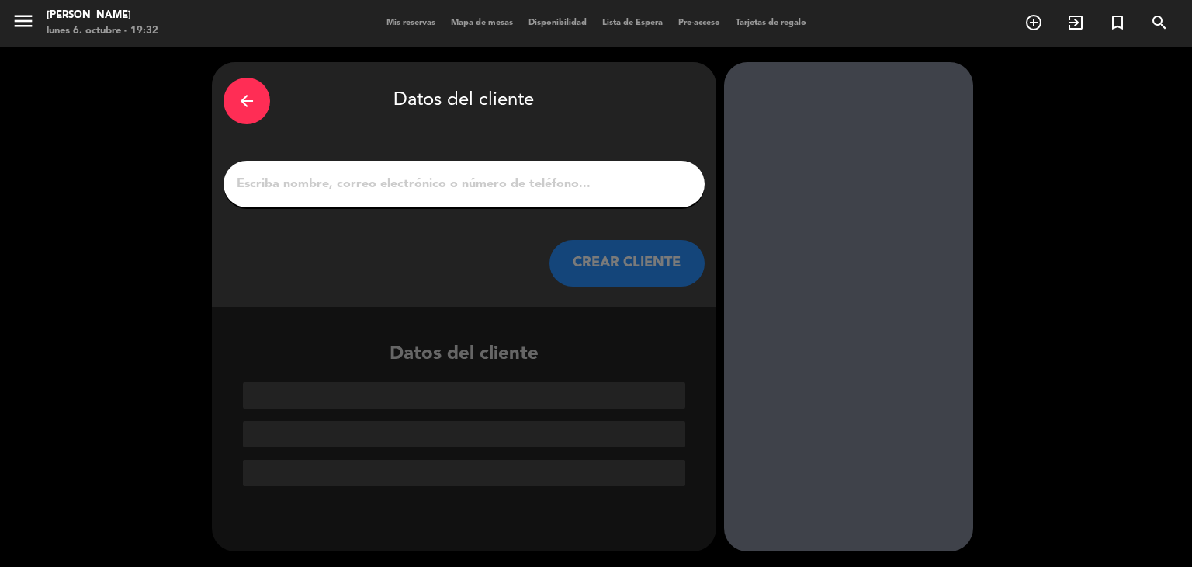
scroll to position [0, 0]
click at [511, 184] on input "1" at bounding box center [464, 184] width 458 height 22
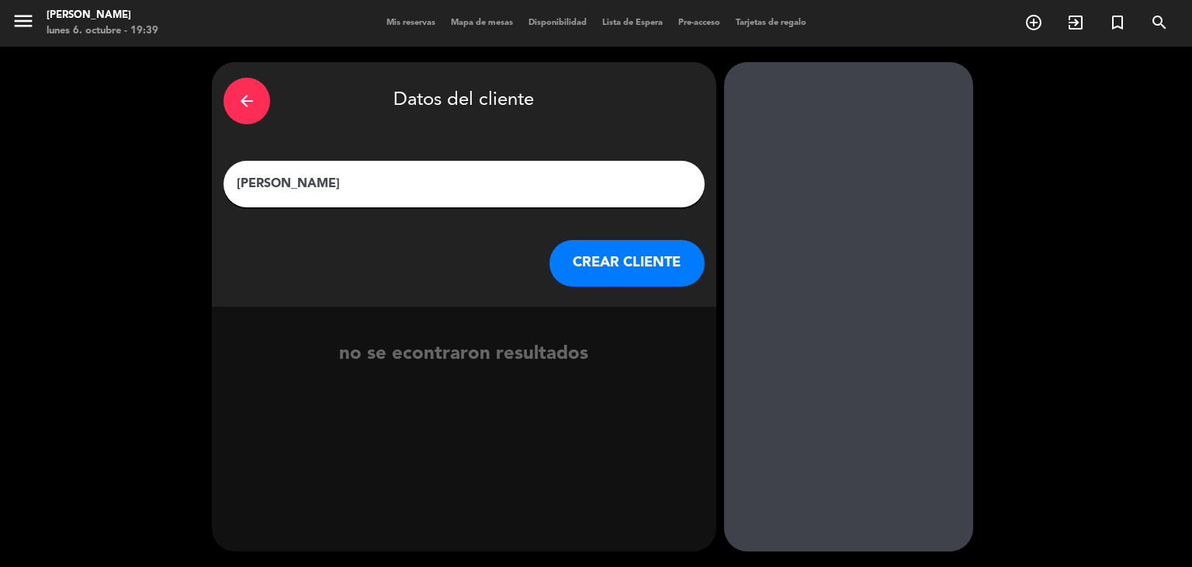
type input "[PERSON_NAME]"
click at [631, 253] on button "CREAR CLIENTE" at bounding box center [627, 263] width 155 height 47
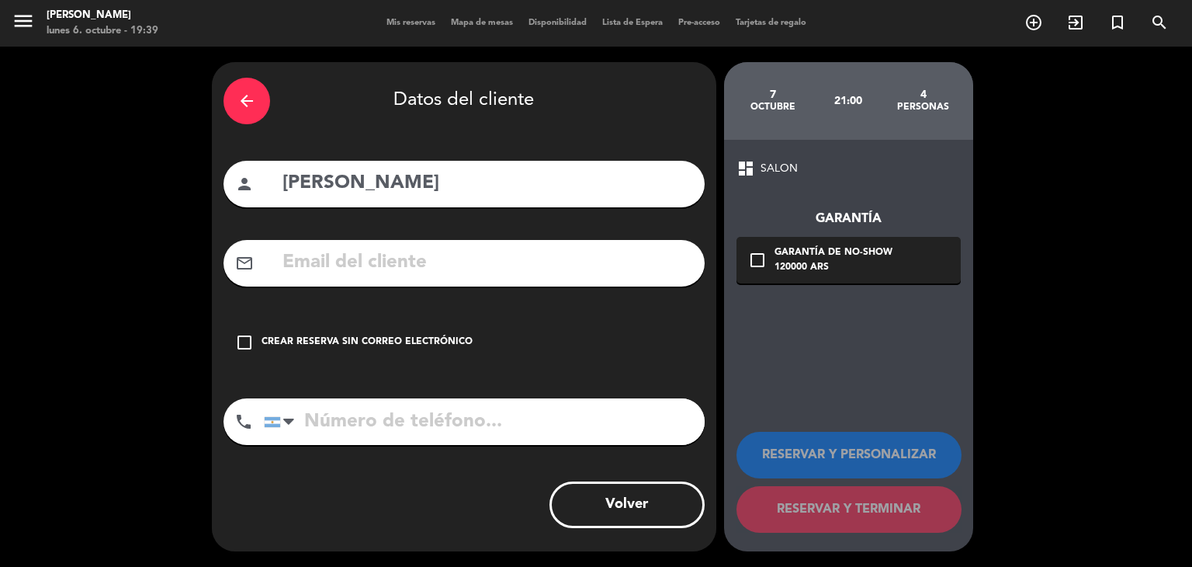
click at [388, 342] on div "Crear reserva sin correo electrónico" at bounding box center [367, 343] width 211 height 16
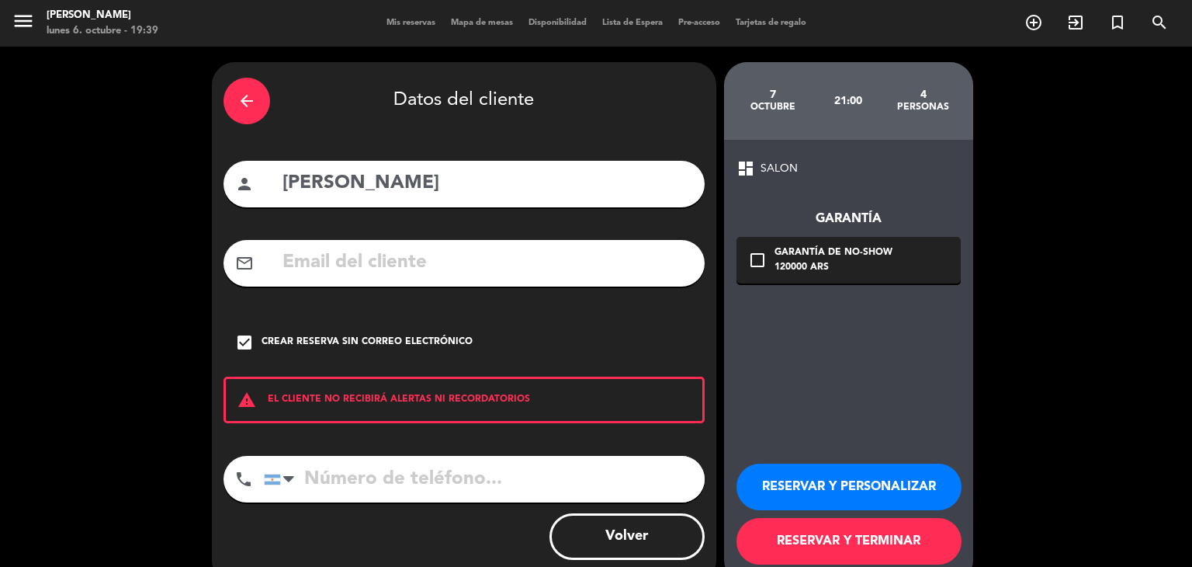
click at [779, 548] on button "RESERVAR Y TERMINAR" at bounding box center [849, 541] width 225 height 47
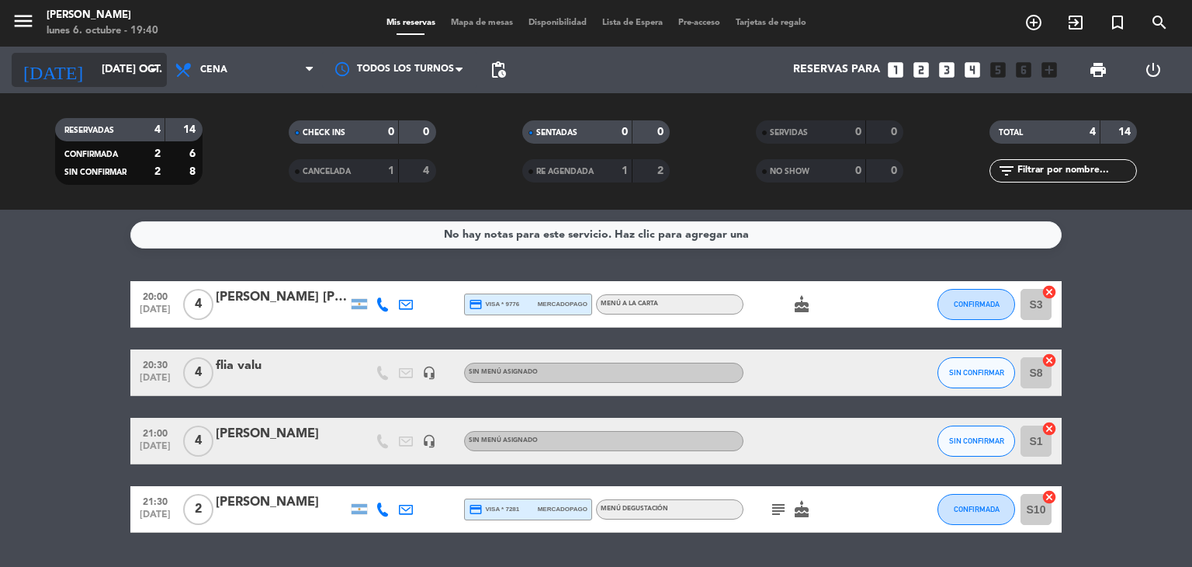
click at [111, 56] on input "[DATE] oct." at bounding box center [167, 70] width 147 height 28
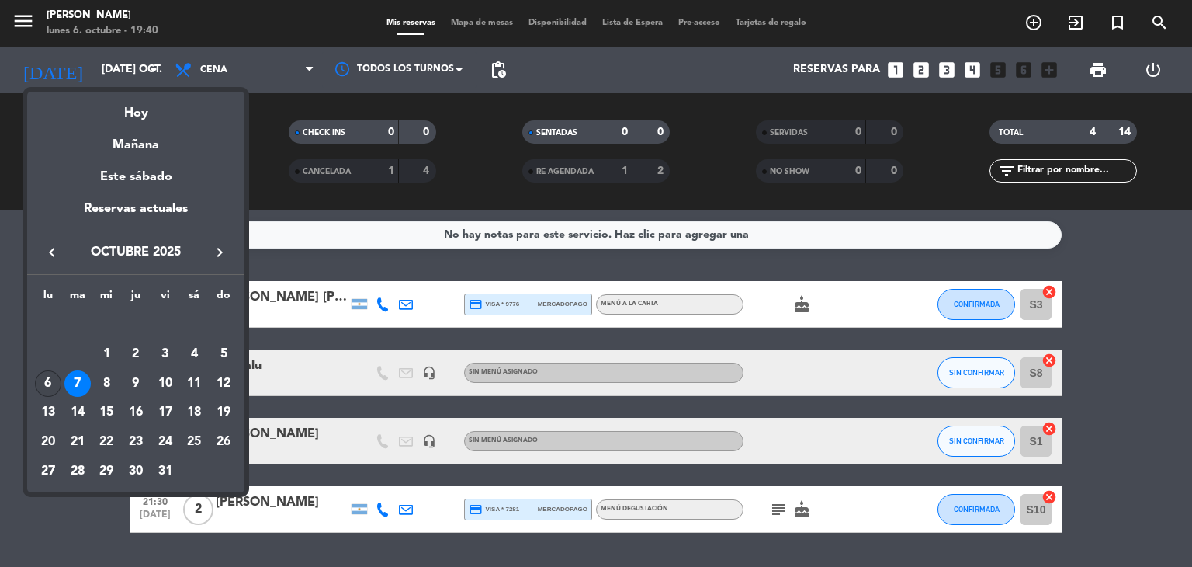
click at [54, 387] on div "6" at bounding box center [48, 383] width 26 height 26
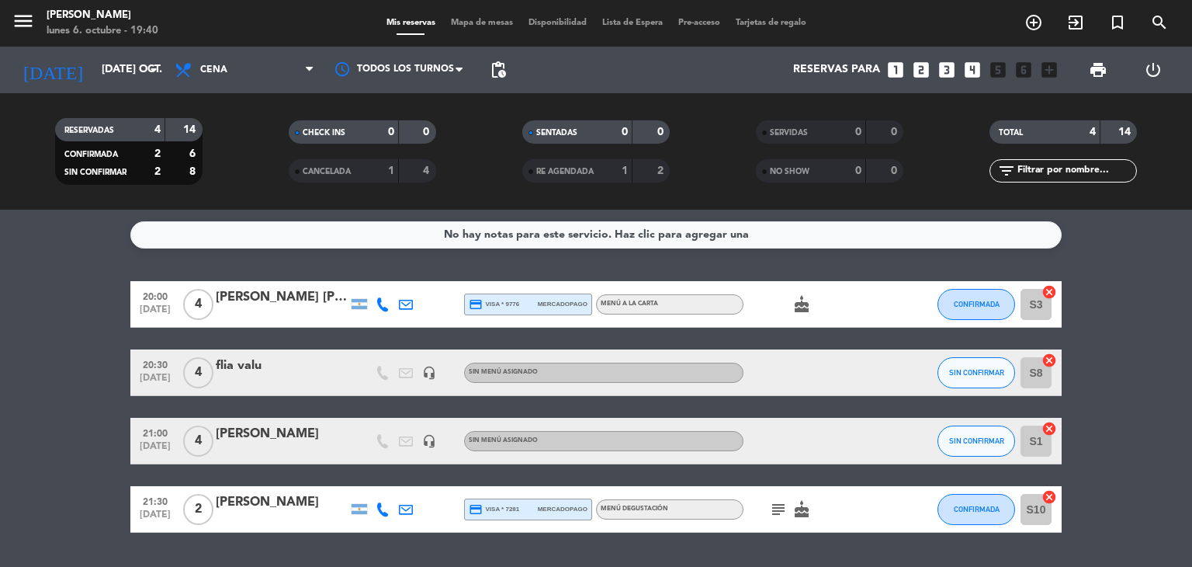
type input "lun. [DATE]"
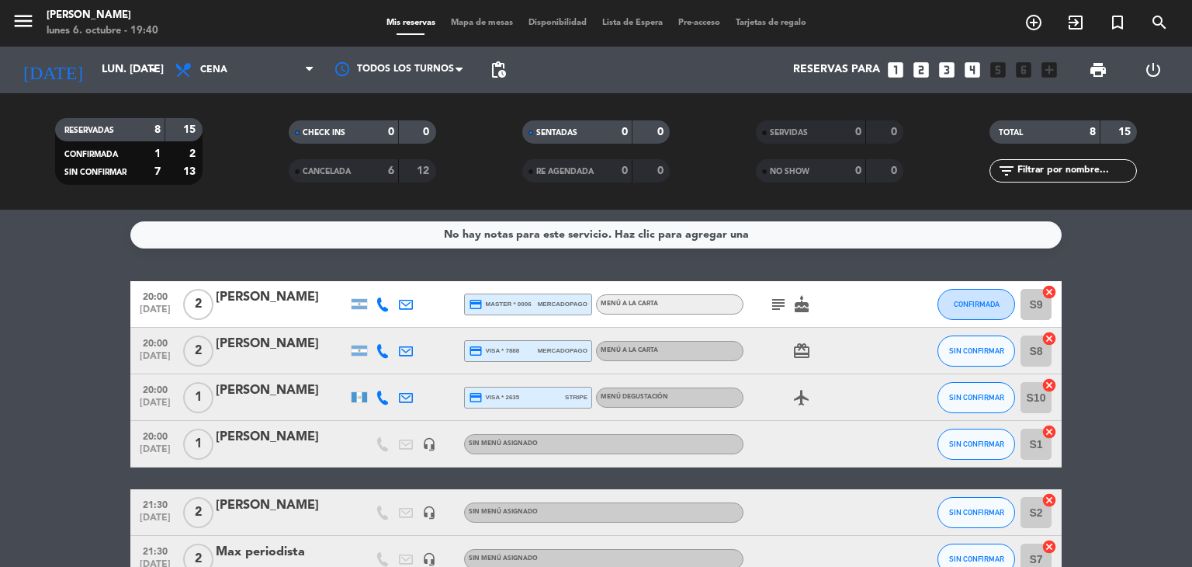
click at [364, 396] on div at bounding box center [360, 397] width 16 height 10
